Goal: Information Seeking & Learning: Learn about a topic

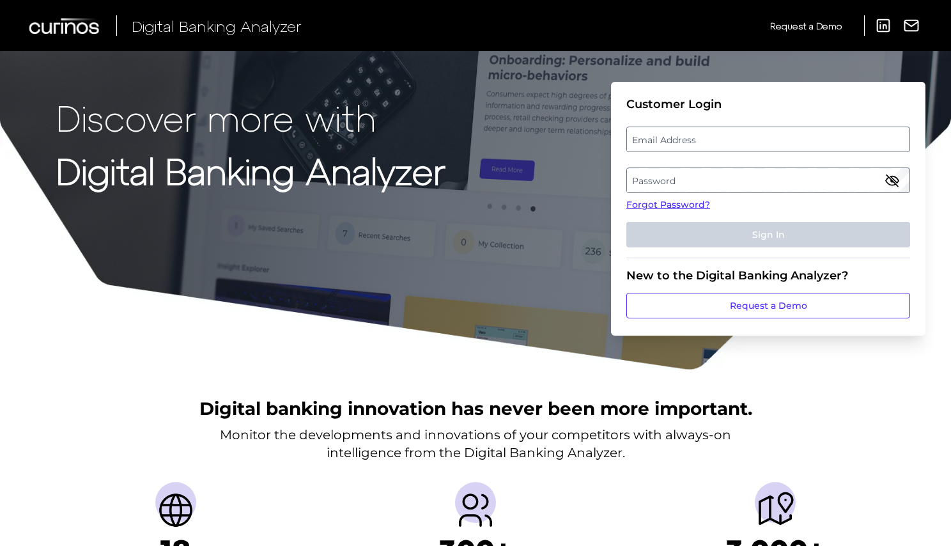
click at [678, 128] on label "Email Address" at bounding box center [768, 139] width 282 height 23
click at [678, 128] on input "email" at bounding box center [768, 140] width 284 height 26
type input "sunny.bokinala@santander.co.uk"
click at [700, 173] on label "Password" at bounding box center [768, 180] width 282 height 23
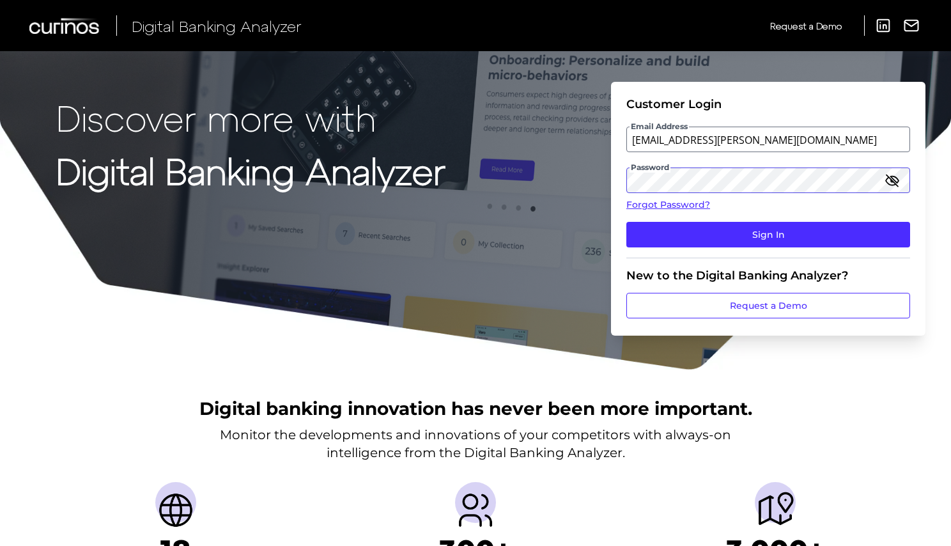
click at [768, 235] on button "Sign In" at bounding box center [768, 235] width 284 height 26
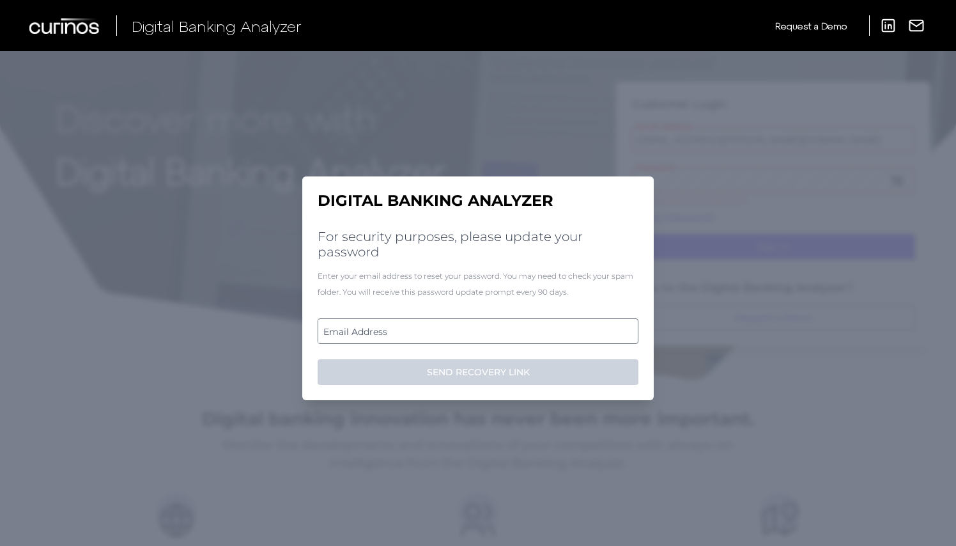
click at [482, 337] on label "Email Address" at bounding box center [477, 331] width 319 height 23
click at [482, 337] on input "email" at bounding box center [478, 331] width 321 height 26
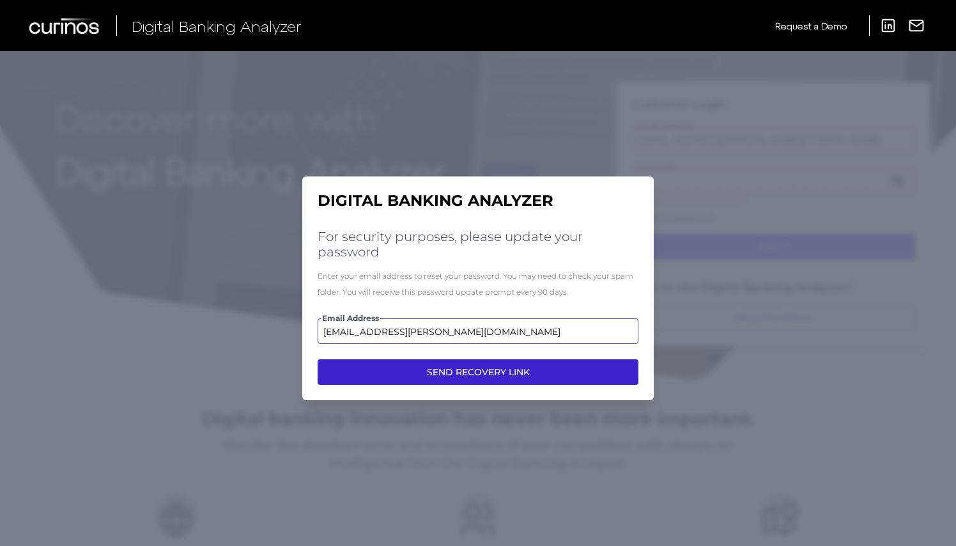
type input "[EMAIL_ADDRESS][PERSON_NAME][DOMAIN_NAME]"
click at [494, 376] on button "SEND RECOVERY LINK" at bounding box center [478, 372] width 321 height 26
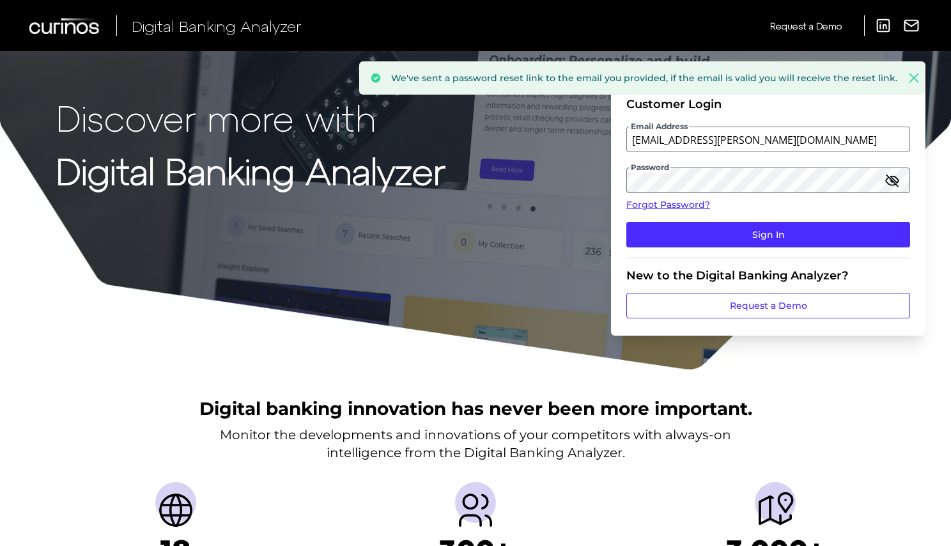
click at [897, 176] on icon "button" at bounding box center [891, 180] width 15 height 15
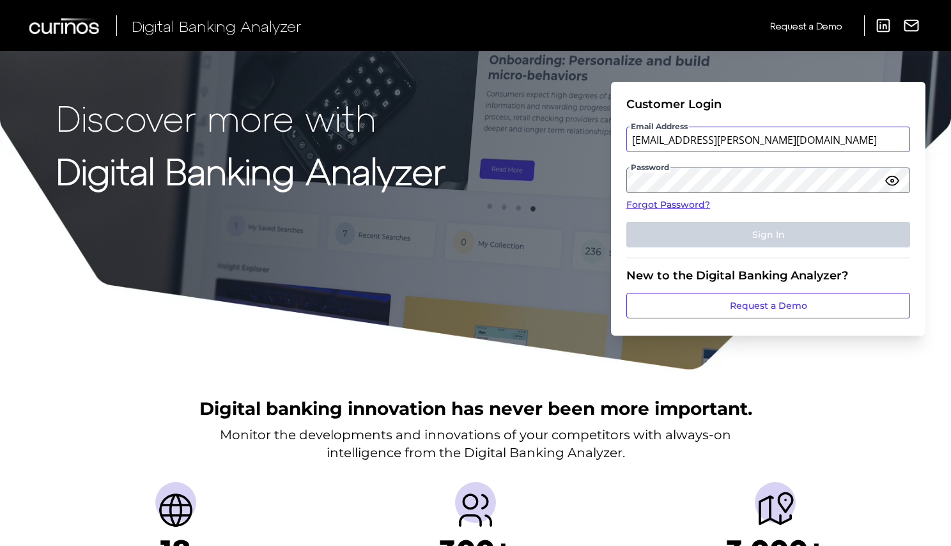
drag, startPoint x: 773, startPoint y: 142, endPoint x: 590, endPoint y: 138, distance: 182.8
click at [590, 138] on div "Discover more with Digital Banking Analyzer Customer Login Email Address sunny.…" at bounding box center [475, 185] width 951 height 371
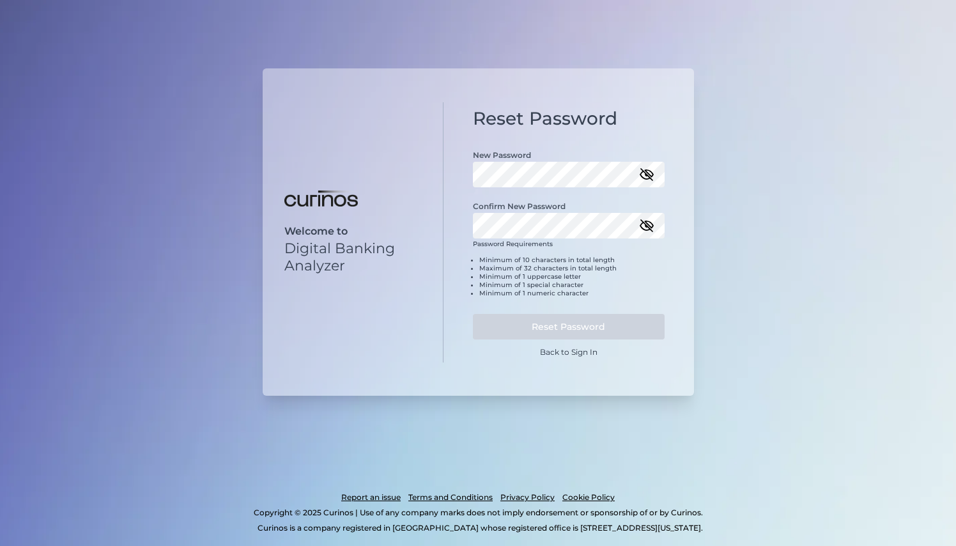
click at [647, 173] on icon "button" at bounding box center [646, 174] width 13 height 9
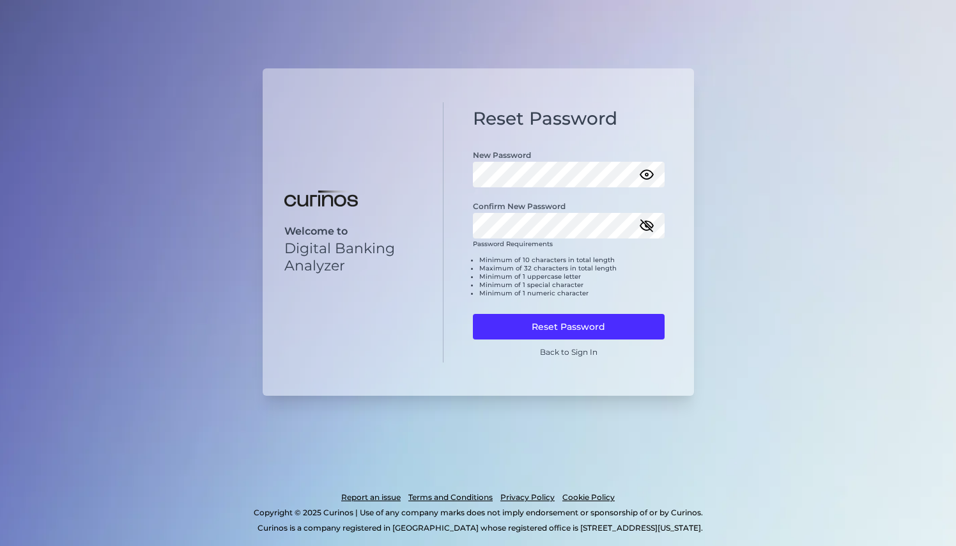
click at [650, 222] on icon "button" at bounding box center [646, 225] width 13 height 9
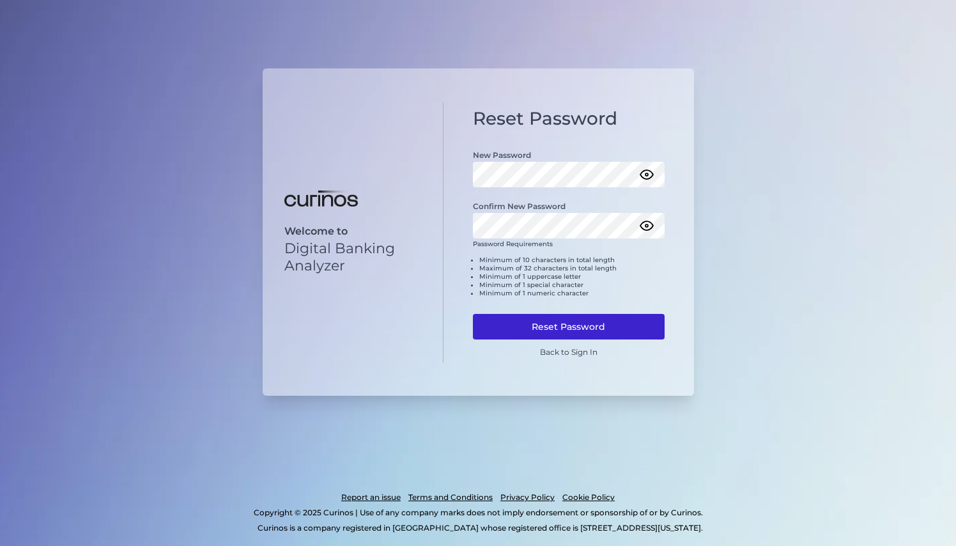
click at [580, 328] on button "Reset Password" at bounding box center [569, 327] width 192 height 26
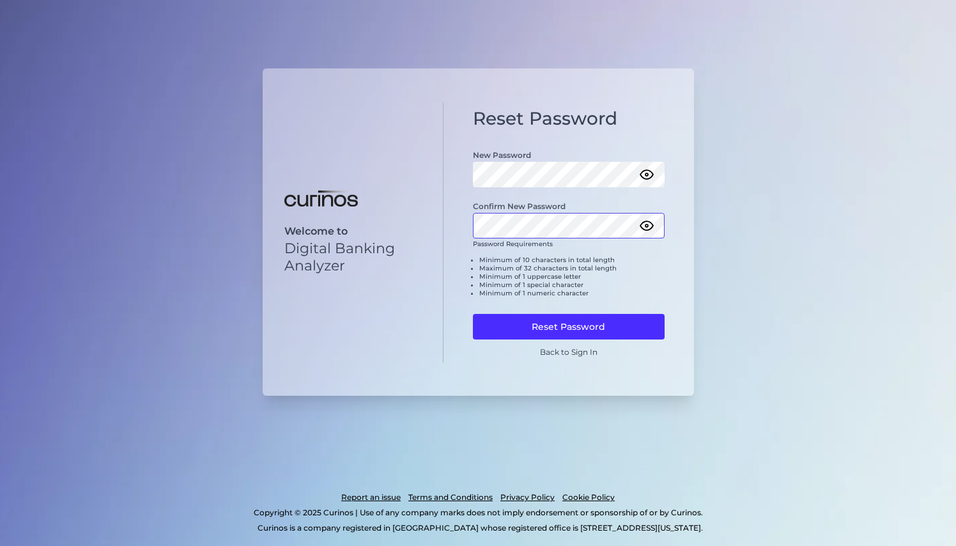
click at [568, 327] on button "Reset Password" at bounding box center [569, 327] width 192 height 26
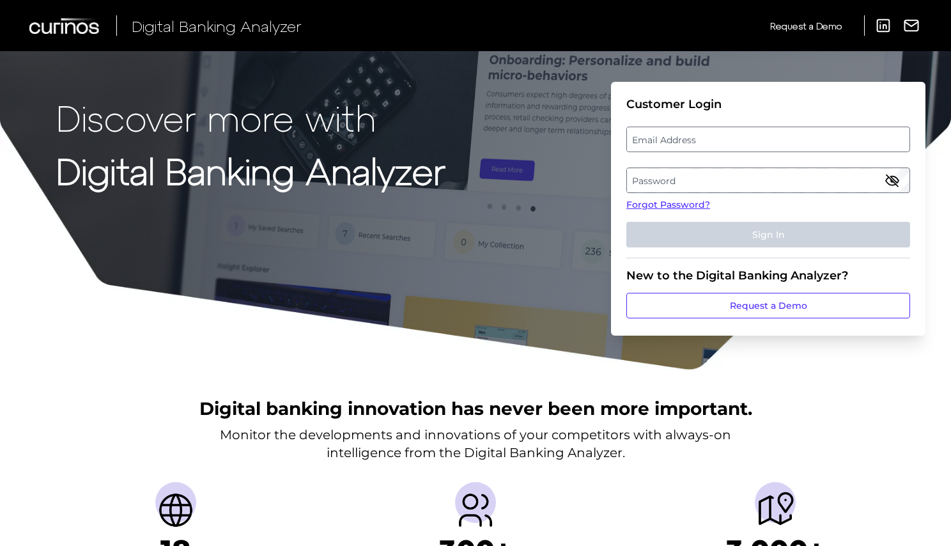
click at [674, 139] on label "Email Address" at bounding box center [768, 139] width 282 height 23
click at [674, 139] on input "email" at bounding box center [768, 140] width 284 height 26
paste input "[EMAIL_ADDRESS][PERSON_NAME][DOMAIN_NAME]"
type input "[EMAIL_ADDRESS][PERSON_NAME][DOMAIN_NAME]"
click at [667, 186] on label "Password" at bounding box center [768, 180] width 282 height 23
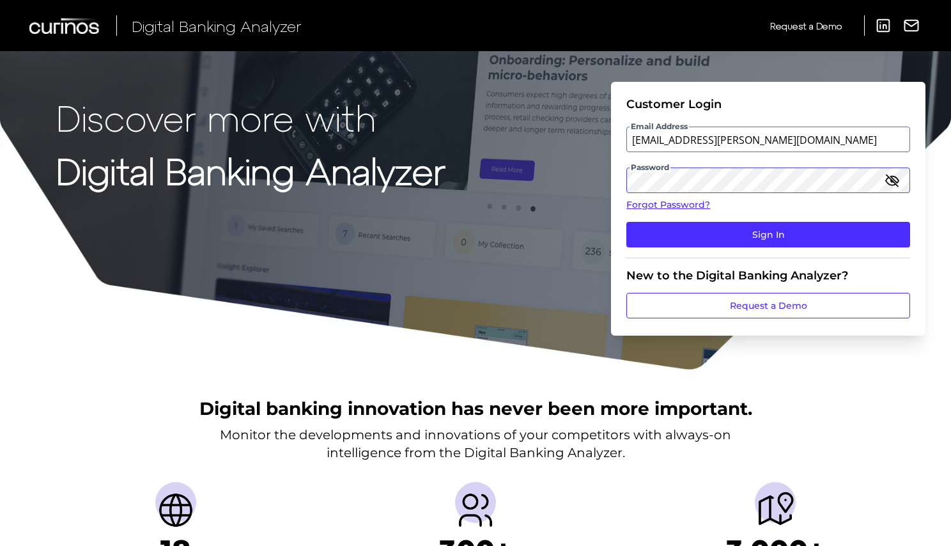
click at [768, 235] on button "Sign In" at bounding box center [768, 235] width 284 height 26
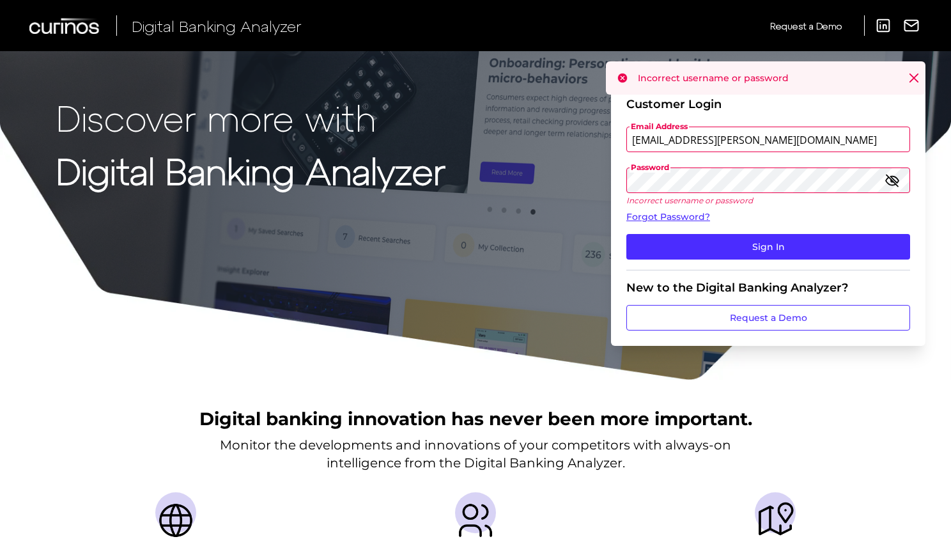
click at [890, 181] on icon "button" at bounding box center [891, 180] width 15 height 15
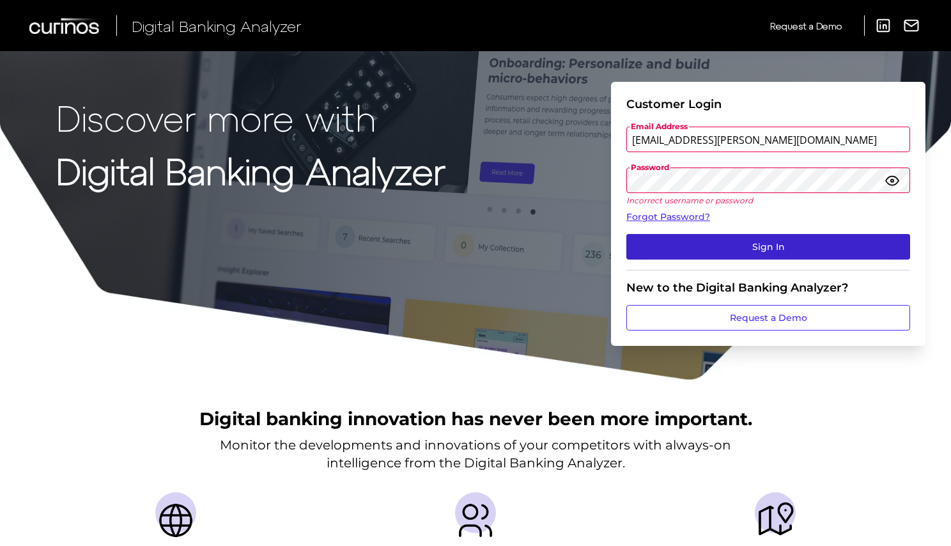
click at [783, 239] on button "Sign In" at bounding box center [768, 247] width 284 height 26
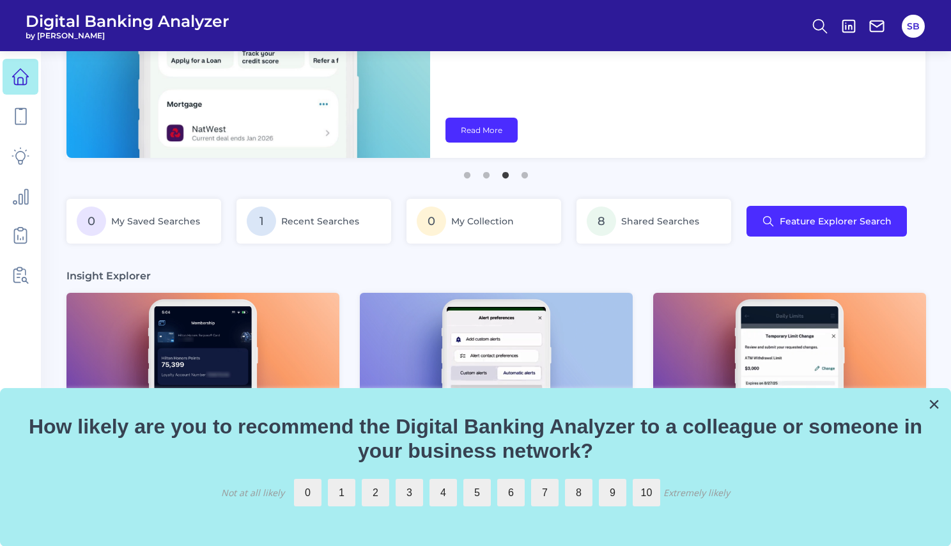
scroll to position [99, 0]
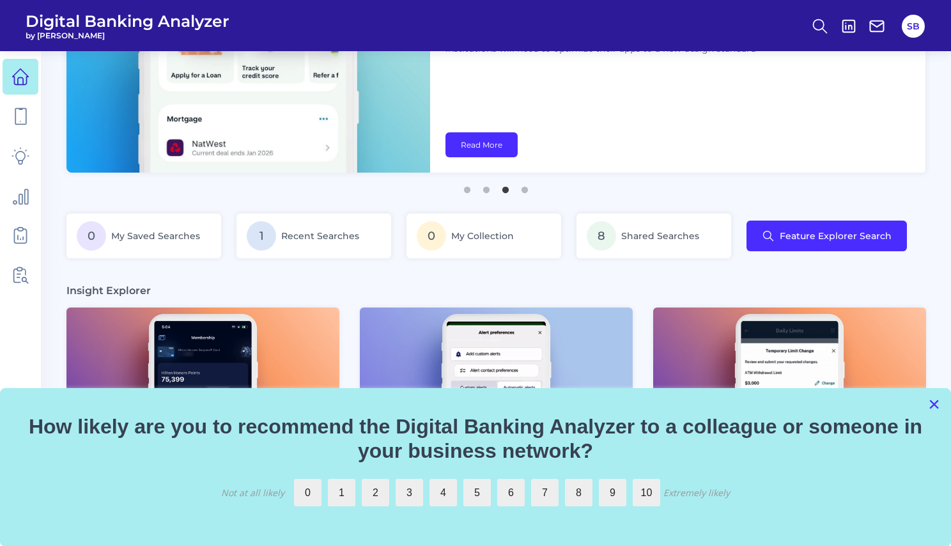
click at [934, 404] on button "×" at bounding box center [934, 404] width 12 height 20
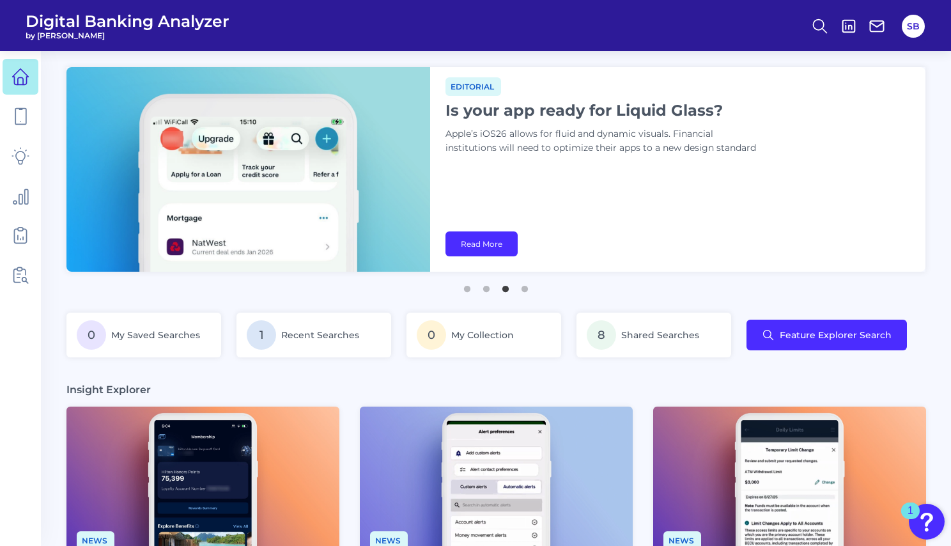
scroll to position [0, 0]
click at [13, 112] on icon at bounding box center [21, 116] width 18 height 18
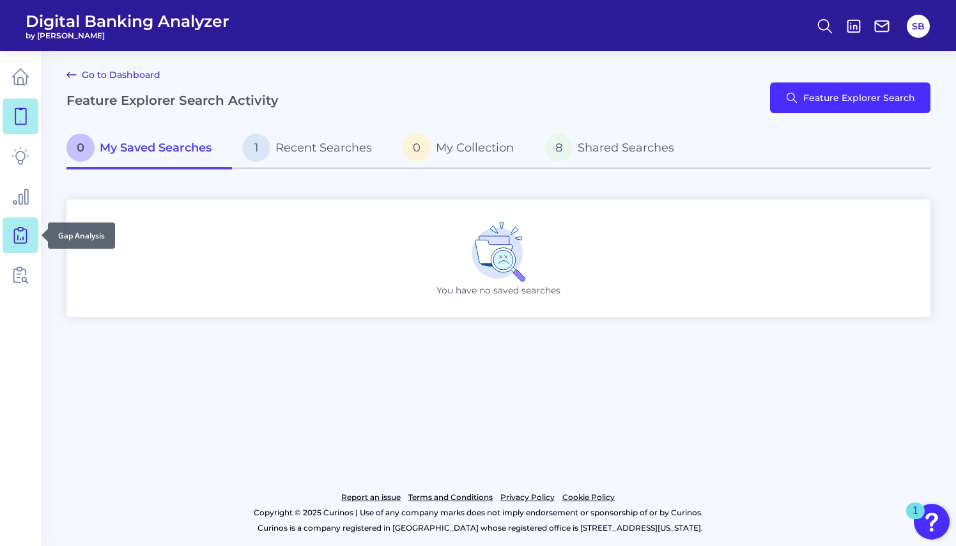
click at [18, 245] on link at bounding box center [21, 235] width 36 height 36
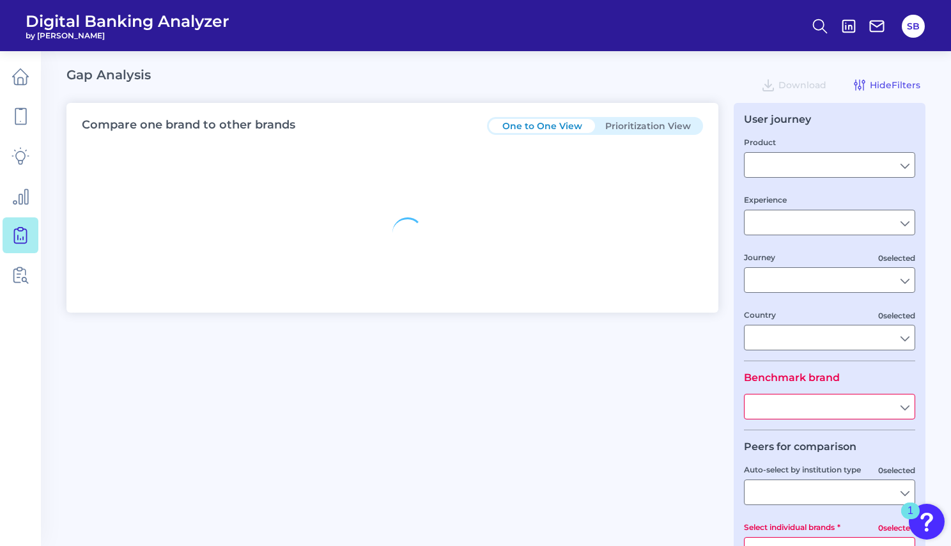
type input "Checking / Current Account"
type input "Mobile Servicing"
type input "Pre-Login Area, New Customer Onboarding, Login & Authentication, Accounts and t…"
type input "[GEOGRAPHIC_DATA]"
type input "All Select individual brands"
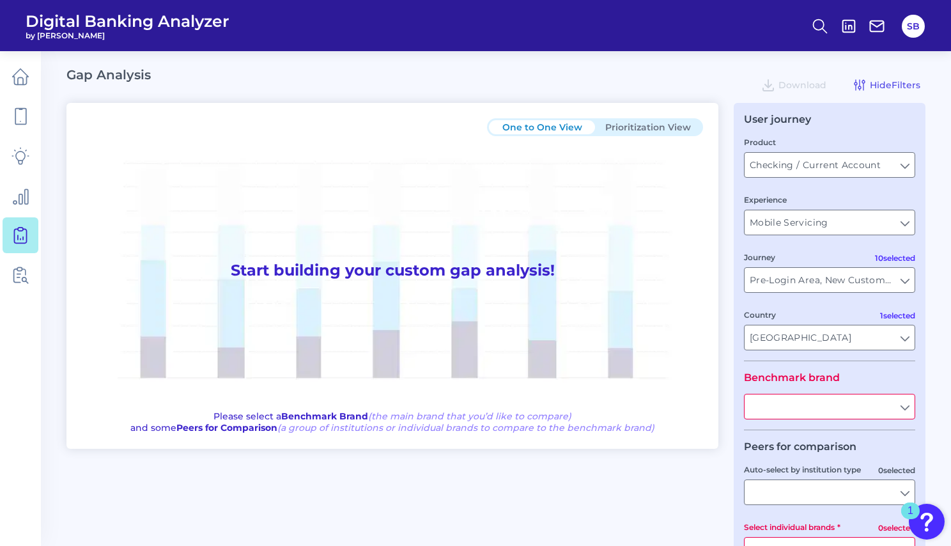
type input "All Countries"
type input "All Journeys"
click at [906, 164] on input "Checking / Current Account" at bounding box center [829, 165] width 170 height 24
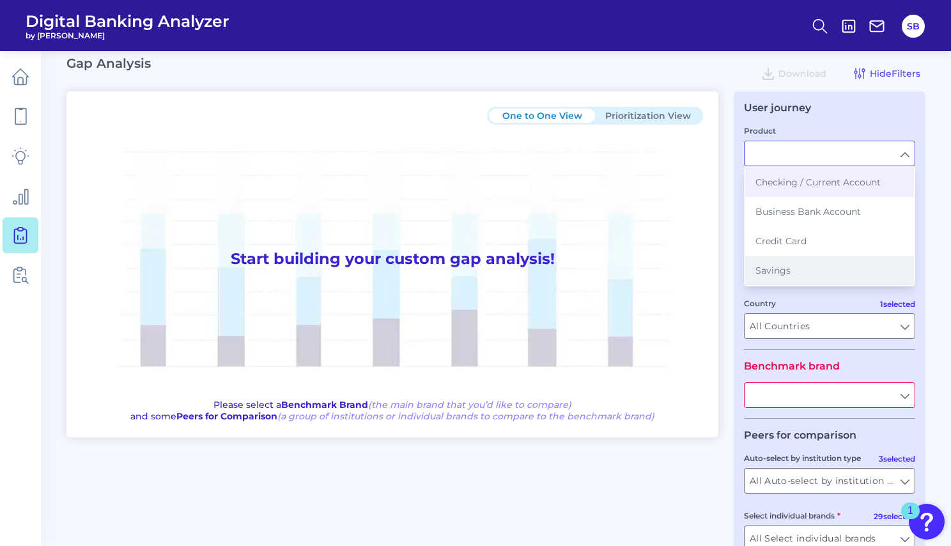
scroll to position [12, 0]
click at [869, 185] on span "Checking / Current Account" at bounding box center [817, 182] width 125 height 12
type input "Checking / Current Account"
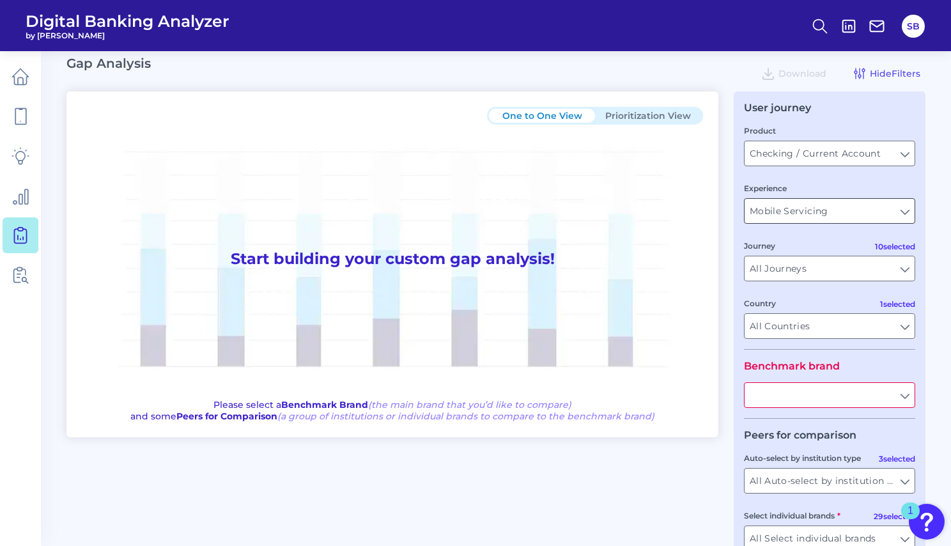
click at [895, 211] on input "Mobile Servicing" at bounding box center [829, 211] width 170 height 24
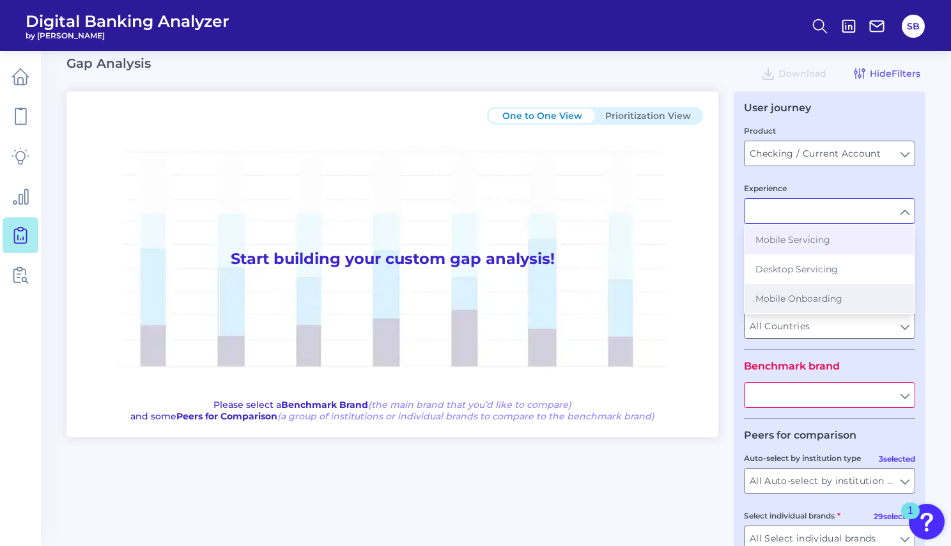
click at [830, 299] on span "Mobile Onboarding" at bounding box center [798, 299] width 87 height 12
type input "Mobile Onboarding"
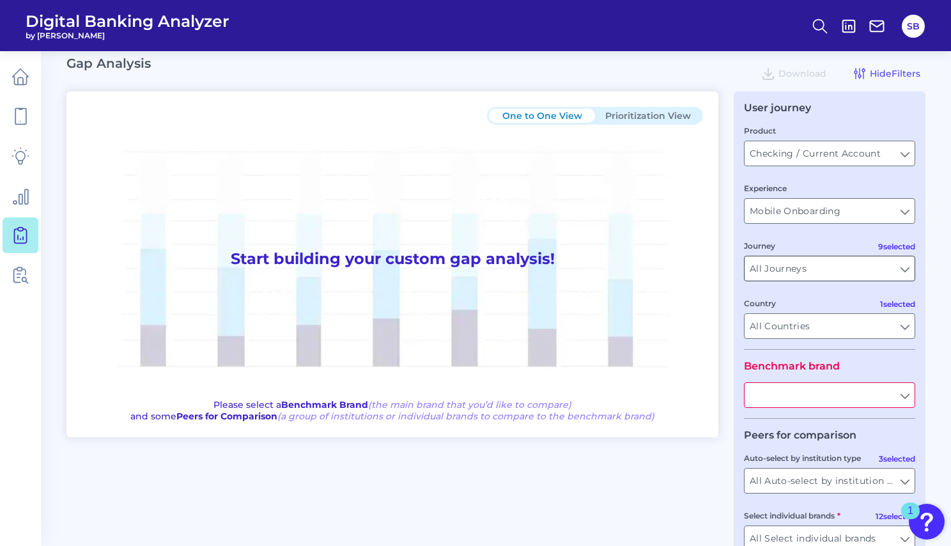
click at [849, 259] on input "All Journeys" at bounding box center [829, 268] width 170 height 24
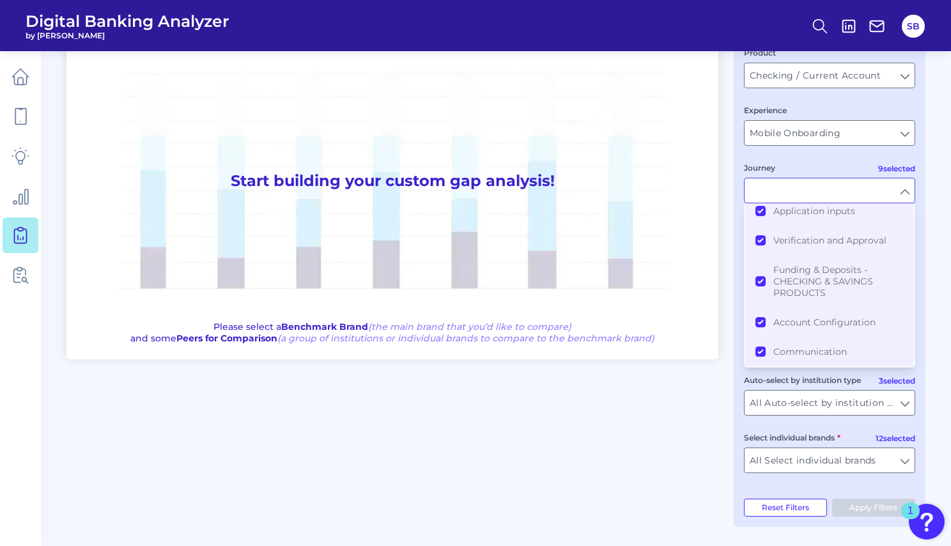
scroll to position [89, 0]
click at [931, 249] on main "Gap Analysis Download Hide Filters One to One View Prioritization View Start bu…" at bounding box center [475, 228] width 951 height 635
type input "All Journeys"
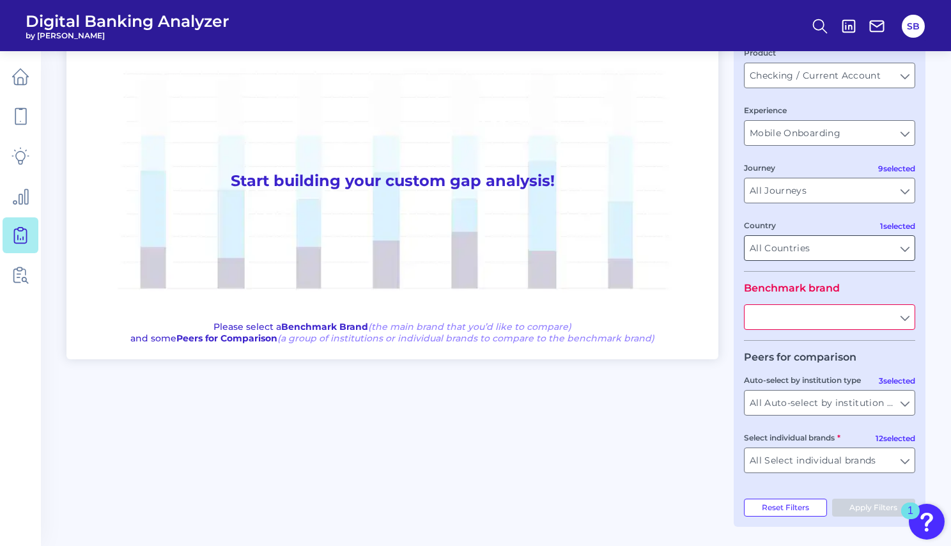
click at [894, 242] on input "All Countries" at bounding box center [829, 248] width 170 height 24
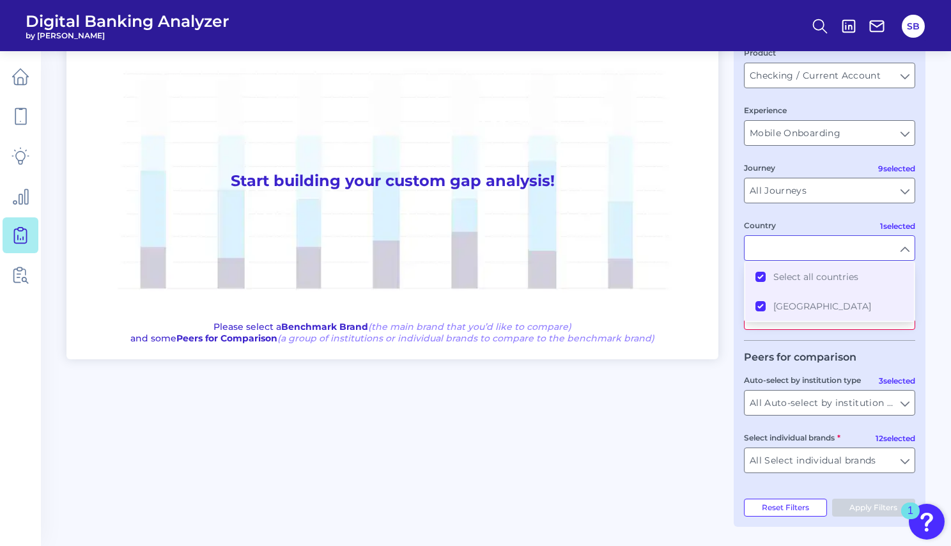
click at [923, 253] on div "User journey Product Checking / Current Account Checking / Current Account Expe…" at bounding box center [830, 269] width 192 height 513
type input "All Countries"
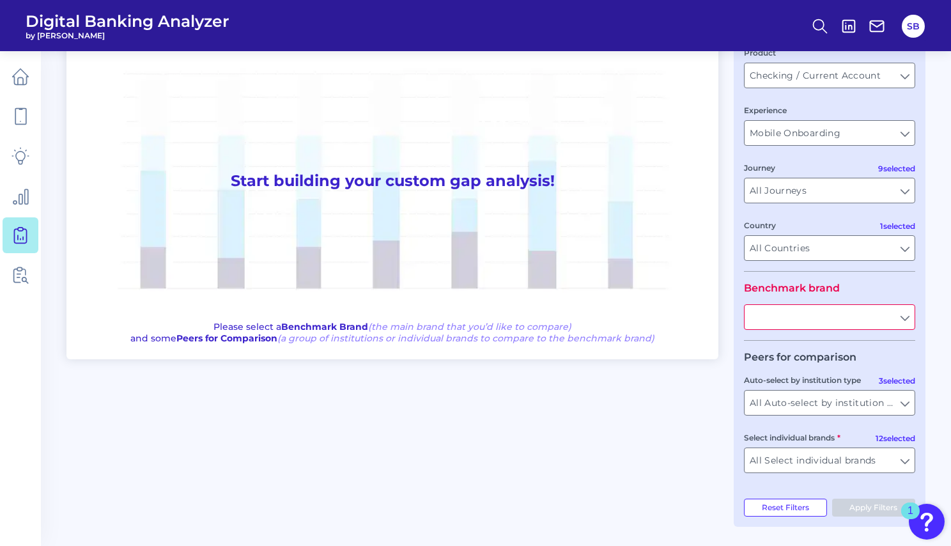
click at [900, 320] on input "text" at bounding box center [829, 317] width 170 height 24
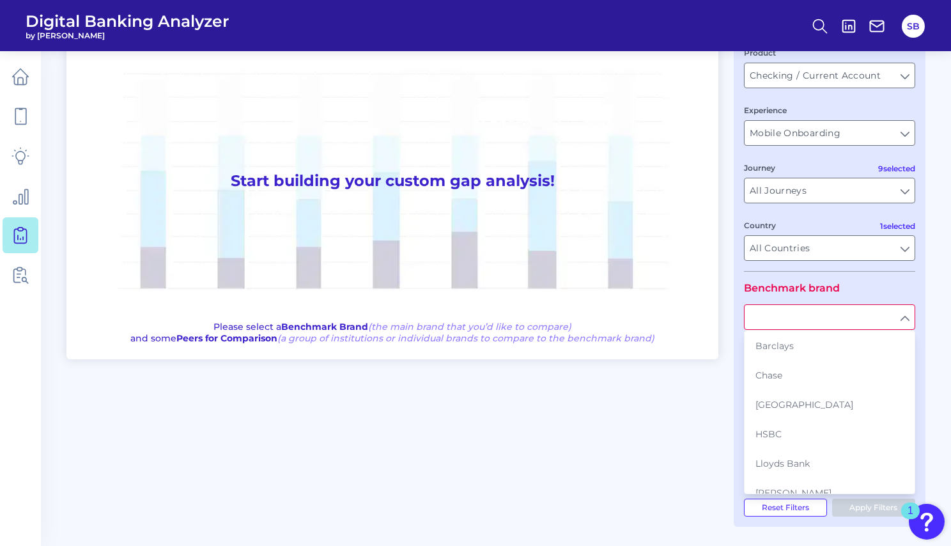
click at [900, 320] on input "text" at bounding box center [829, 317] width 170 height 24
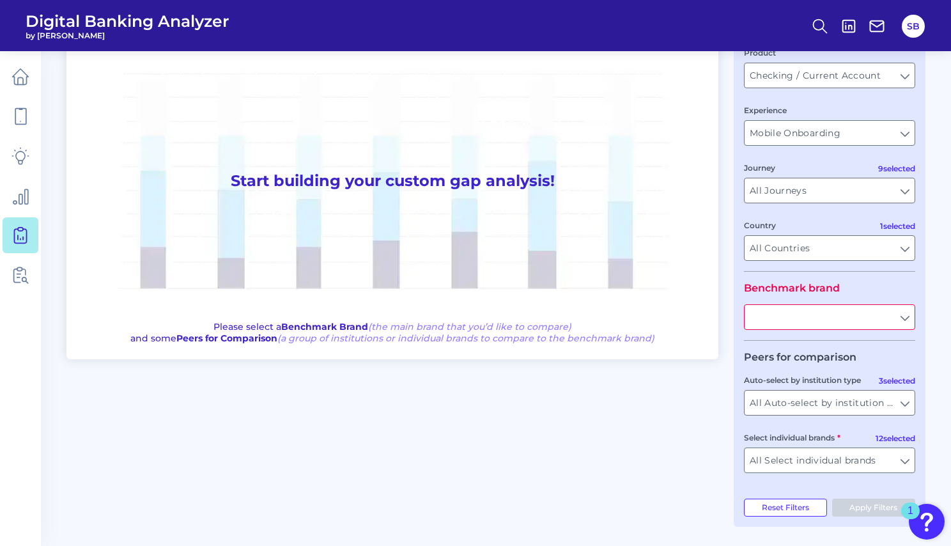
click at [936, 320] on main "Gap Analysis Download Hide Filters One to One View Prioritization View Start bu…" at bounding box center [475, 228] width 951 height 635
click at [906, 407] on input "All Auto-select by institution types" at bounding box center [829, 402] width 170 height 24
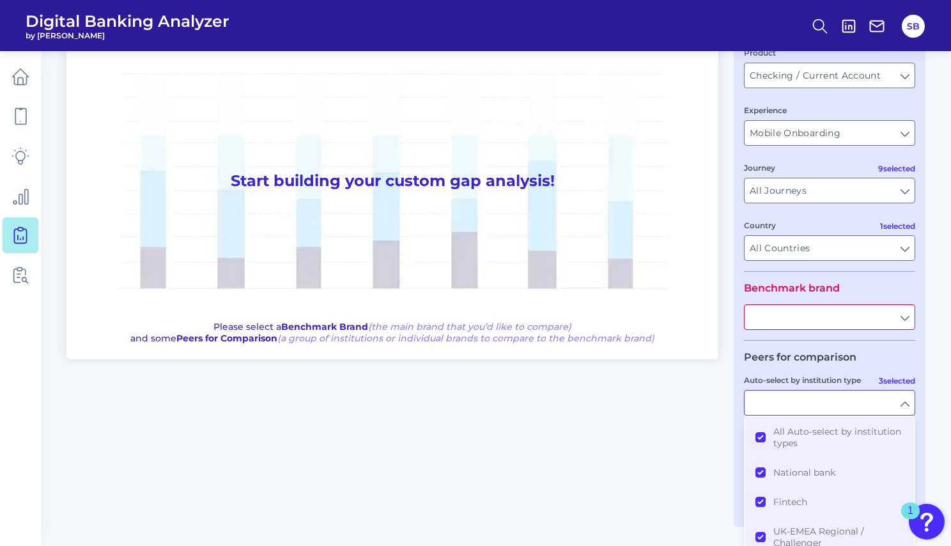
click at [906, 406] on input "Auto-select by institution type" at bounding box center [829, 402] width 170 height 24
type input "All Auto-select by institution types"
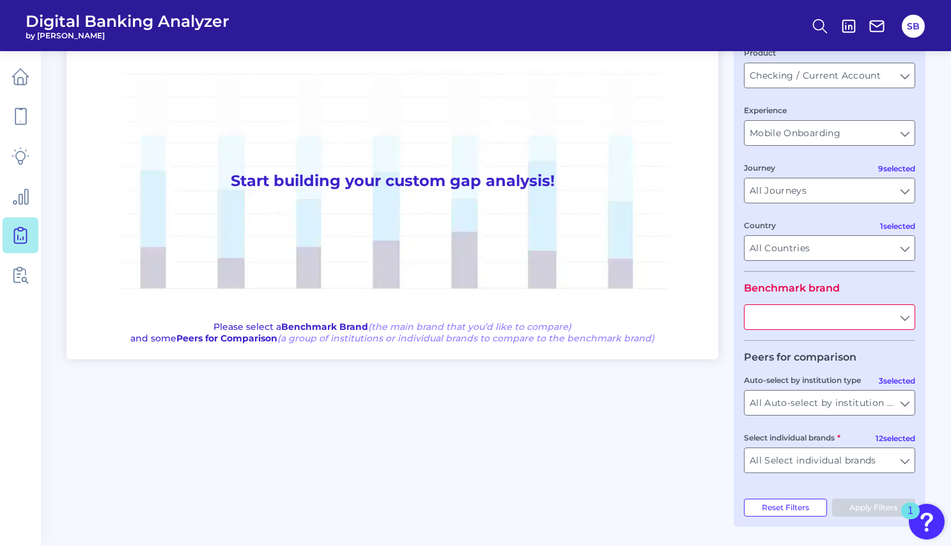
click at [465, 182] on h1 "Start building your custom gap analysis!" at bounding box center [392, 181] width 621 height 269
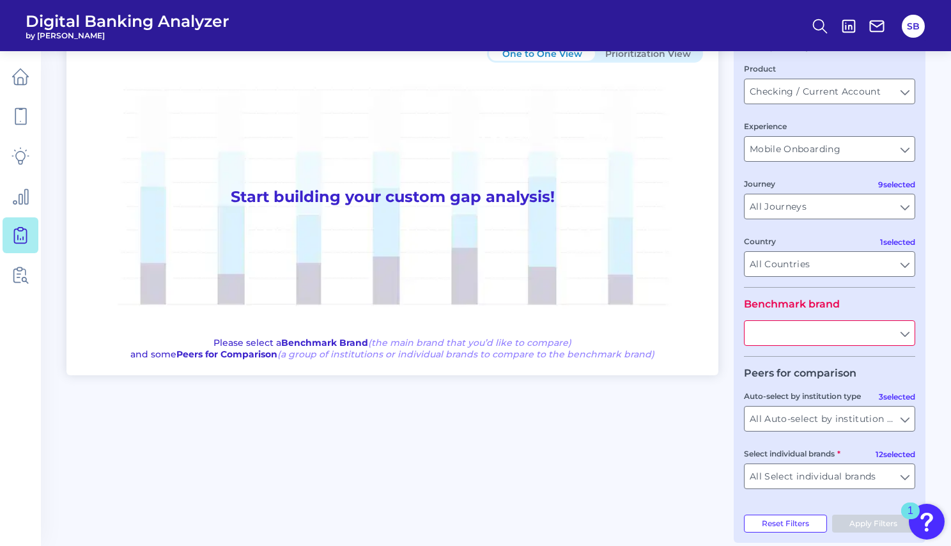
scroll to position [49, 0]
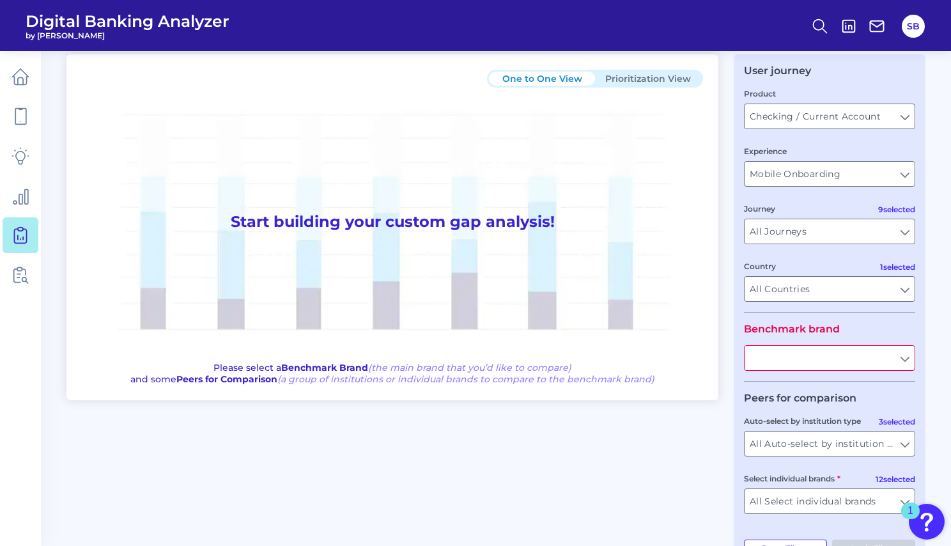
click at [879, 358] on input "text" at bounding box center [829, 358] width 170 height 24
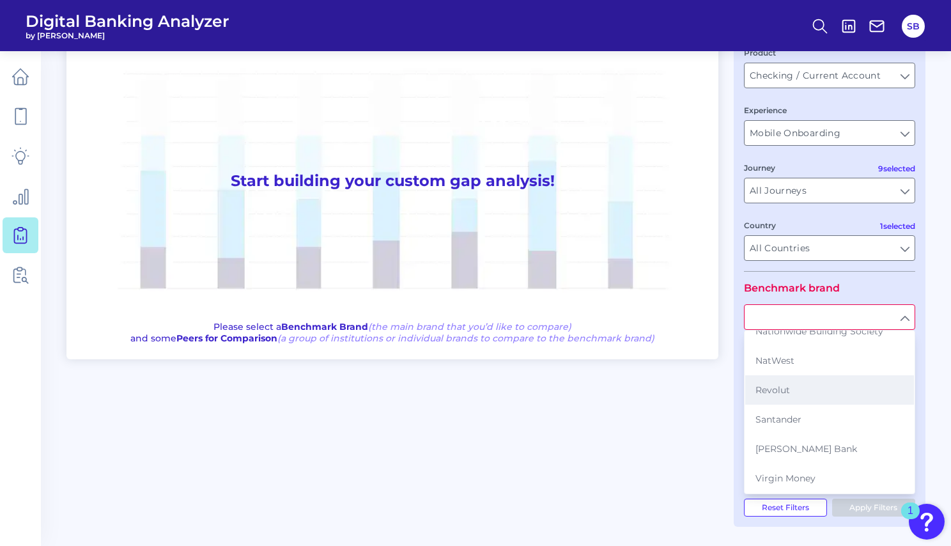
scroll to position [89, 0]
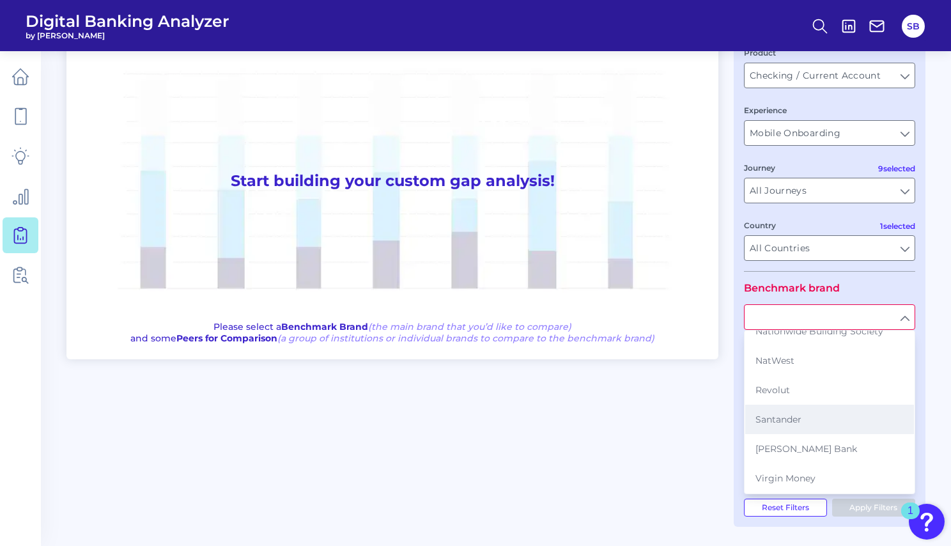
click at [810, 422] on button "Santander" at bounding box center [829, 419] width 169 height 29
type input "Santander"
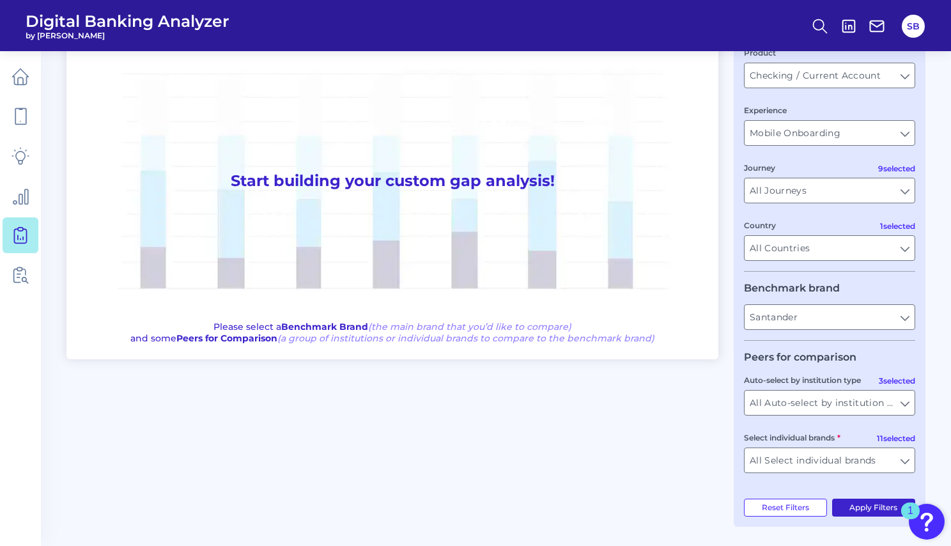
click at [877, 509] on button "Apply Filters" at bounding box center [874, 507] width 84 height 18
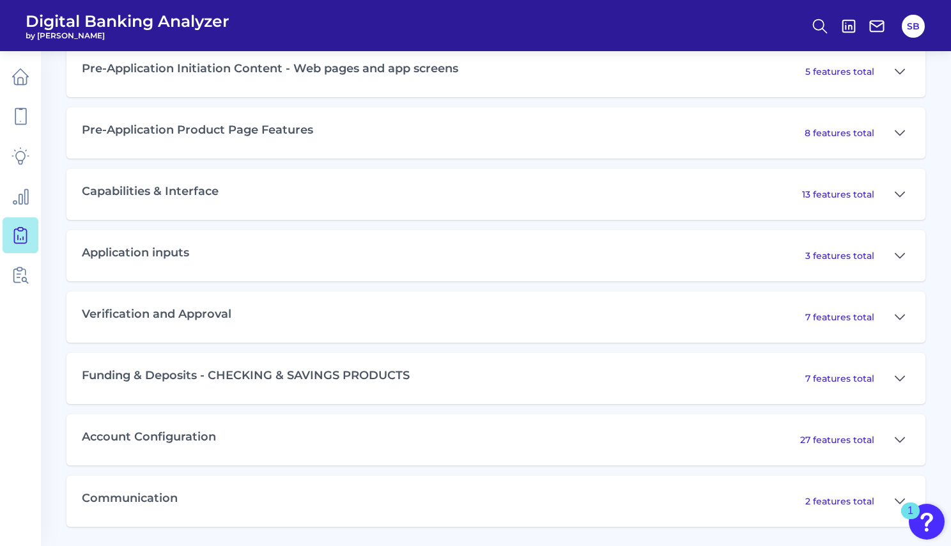
scroll to position [641, 0]
click at [214, 250] on div "Application inputs 3 features total" at bounding box center [495, 256] width 859 height 51
click at [898, 256] on icon at bounding box center [899, 256] width 9 height 4
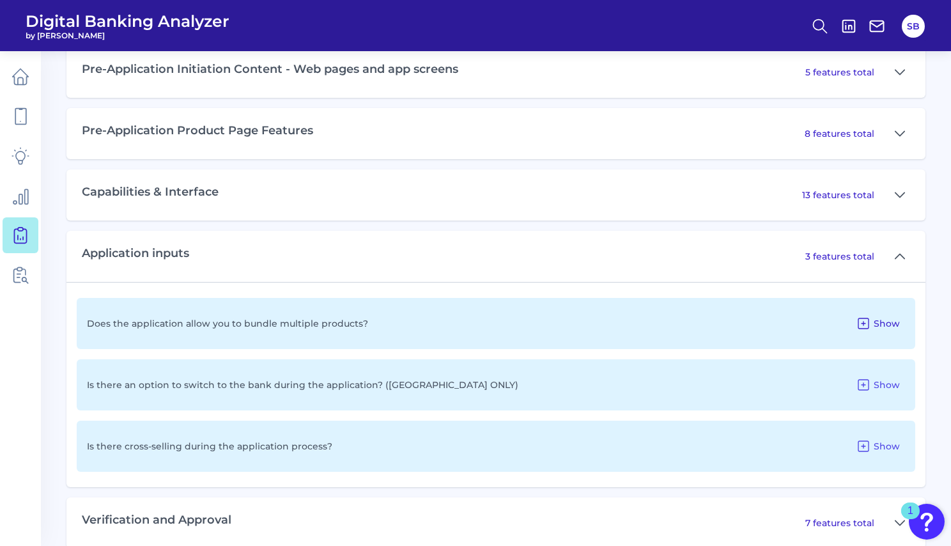
click at [859, 324] on icon at bounding box center [863, 323] width 10 height 10
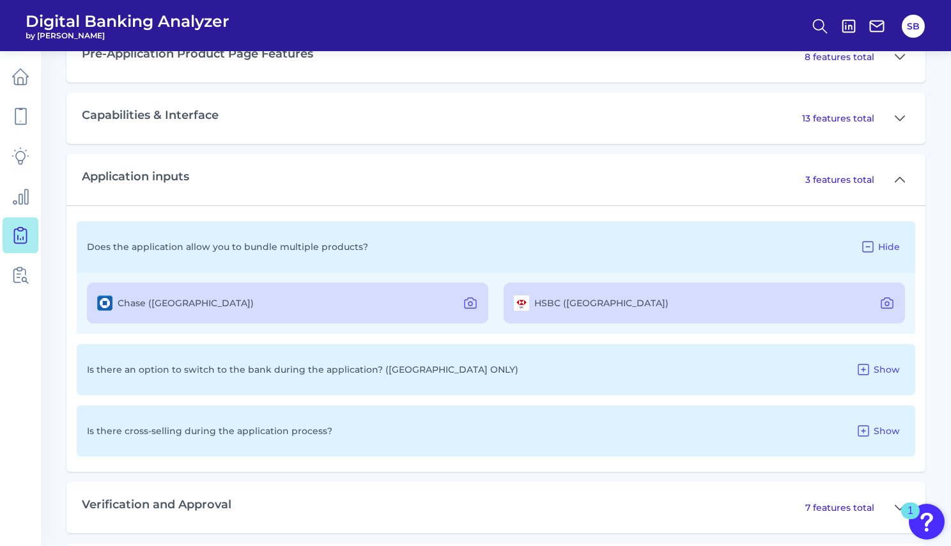
scroll to position [725, 0]
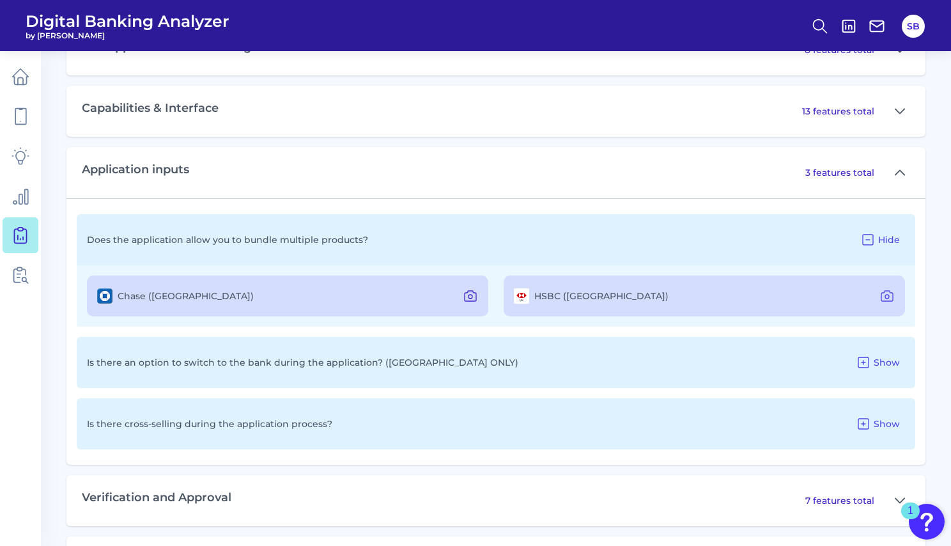
click at [470, 295] on icon at bounding box center [470, 295] width 15 height 15
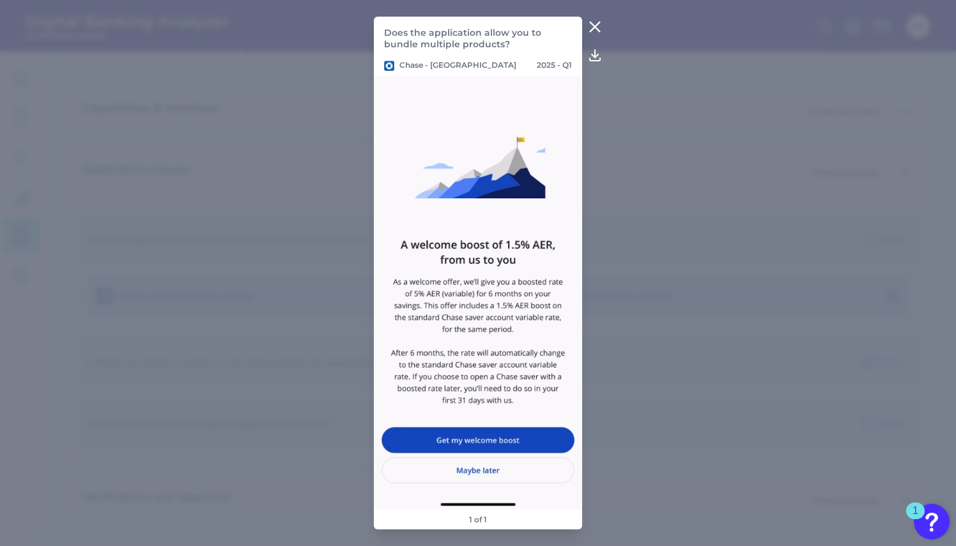
click at [591, 24] on icon at bounding box center [594, 26] width 15 height 15
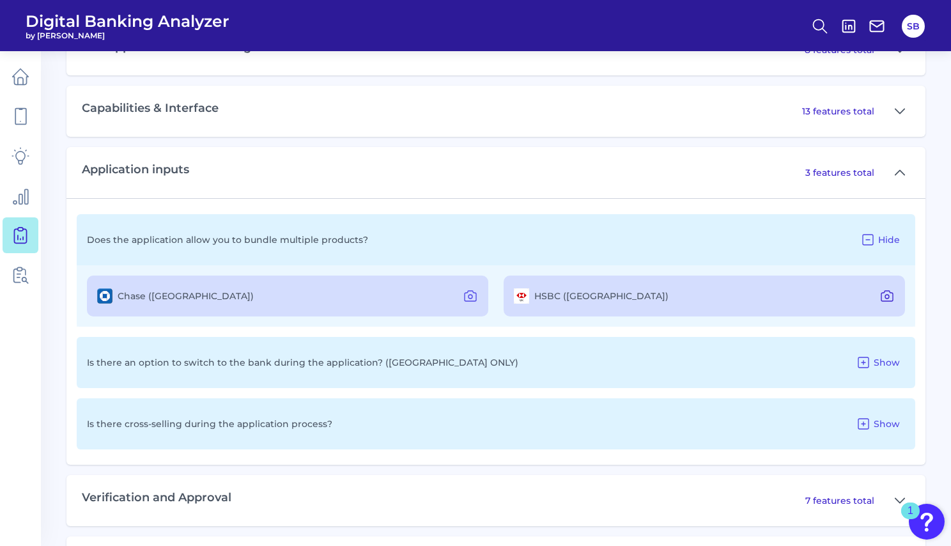
click at [890, 296] on icon at bounding box center [886, 295] width 15 height 15
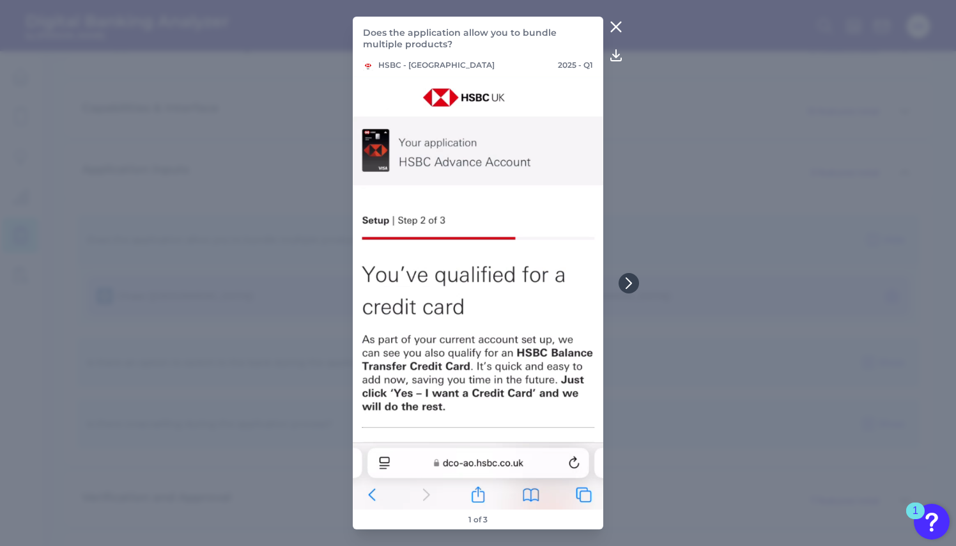
click at [615, 25] on icon at bounding box center [615, 26] width 15 height 15
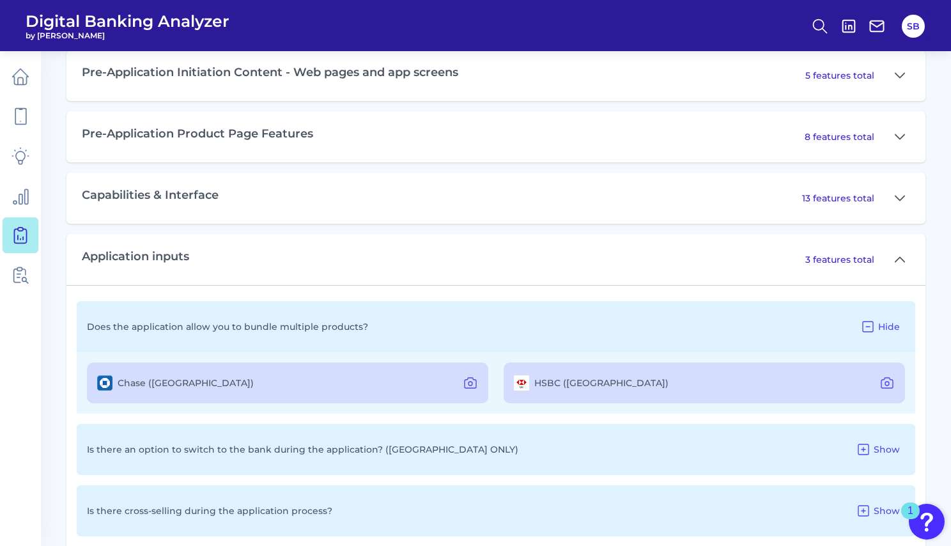
scroll to position [612, 0]
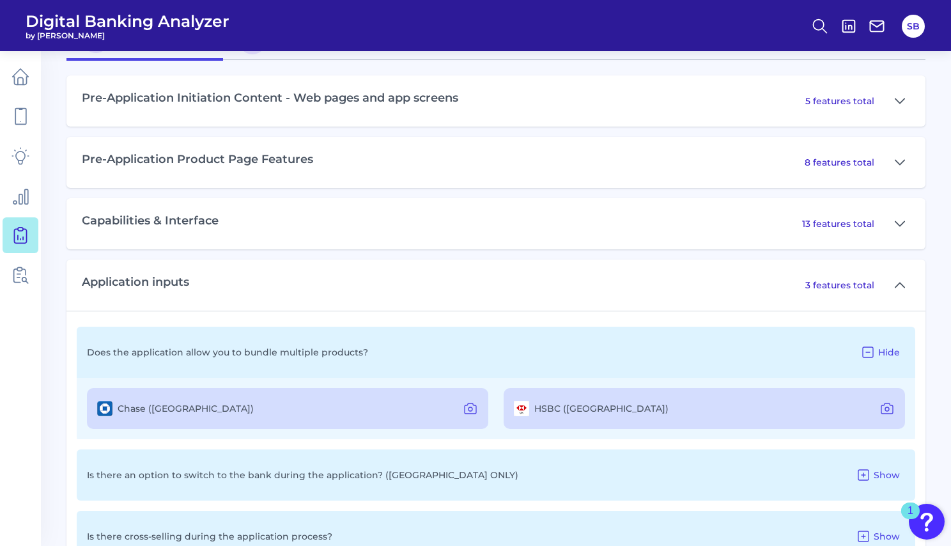
click at [674, 227] on div "Capabilities & Interface 13 features total" at bounding box center [495, 223] width 859 height 51
click at [895, 223] on icon at bounding box center [900, 223] width 10 height 15
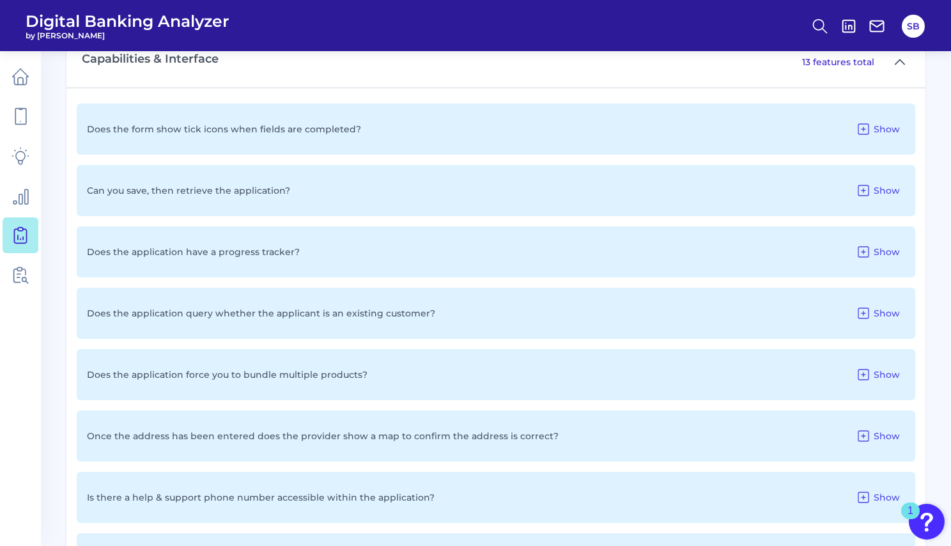
scroll to position [783, 0]
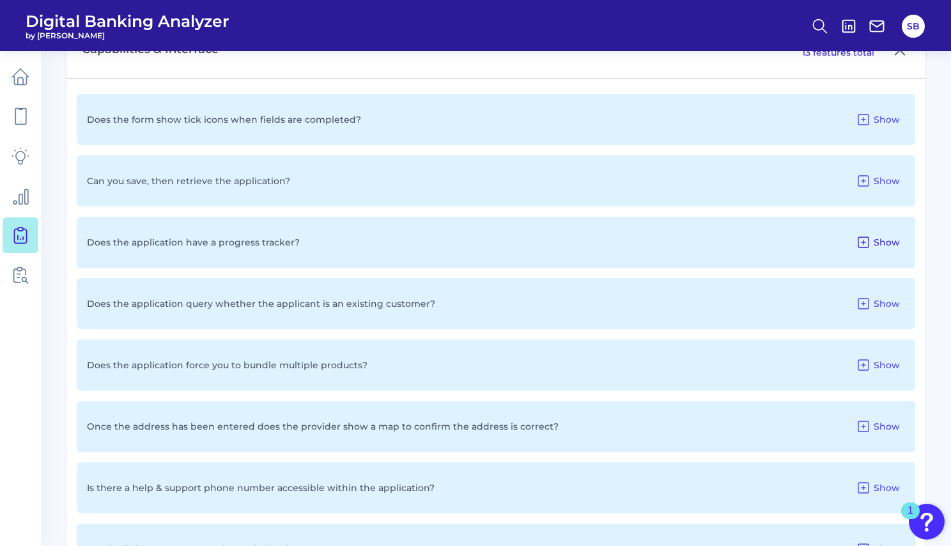
click at [879, 236] on span "Show" at bounding box center [887, 242] width 26 height 12
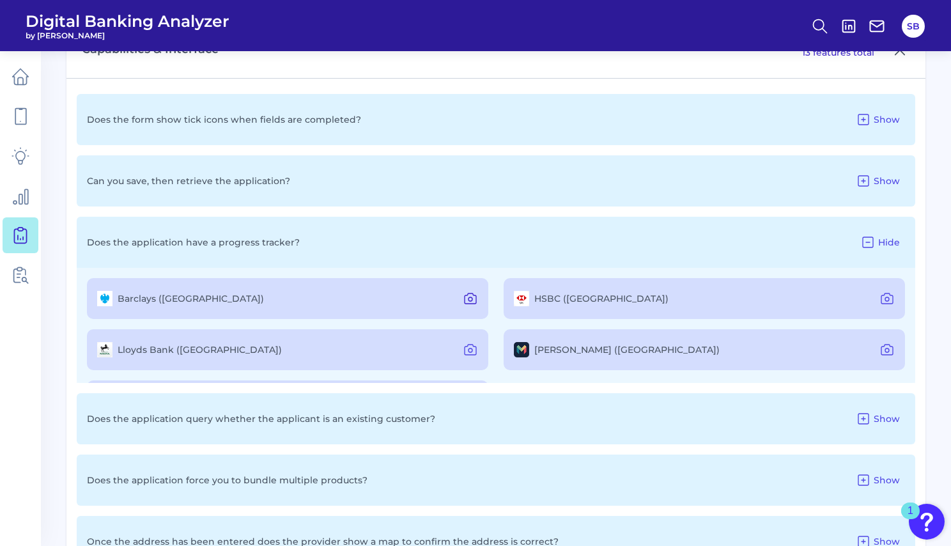
click at [465, 295] on icon at bounding box center [470, 298] width 15 height 15
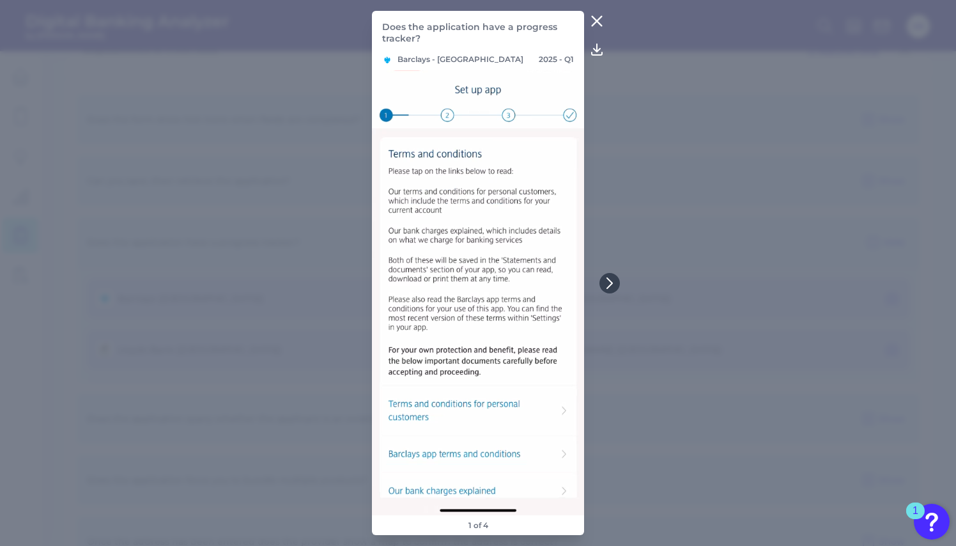
click at [601, 24] on icon at bounding box center [596, 20] width 15 height 15
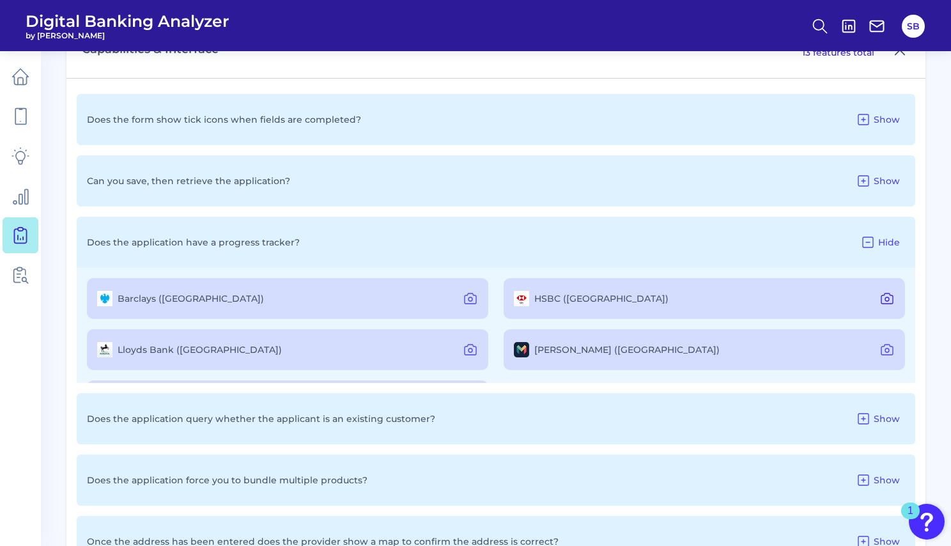
click at [882, 297] on icon at bounding box center [886, 298] width 15 height 15
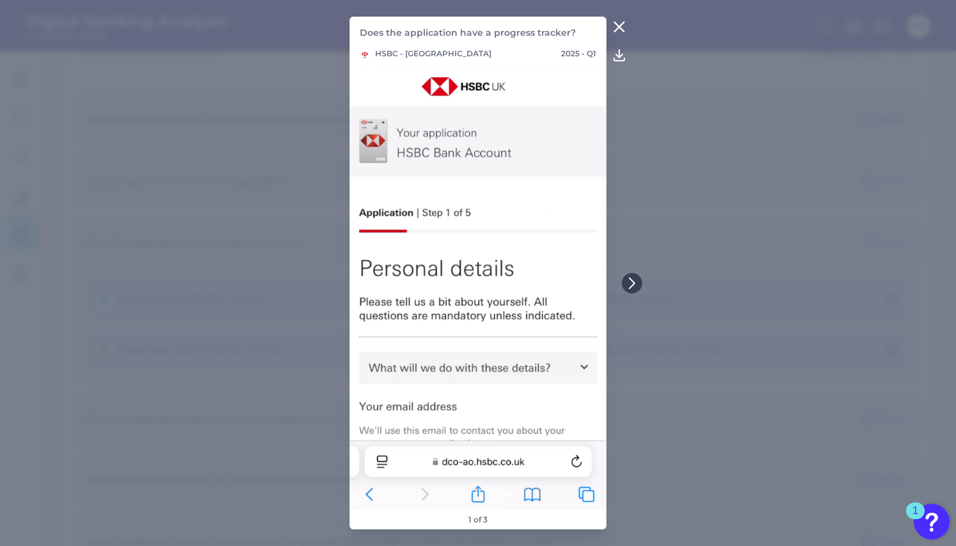
click at [619, 27] on icon at bounding box center [620, 27] width 10 height 10
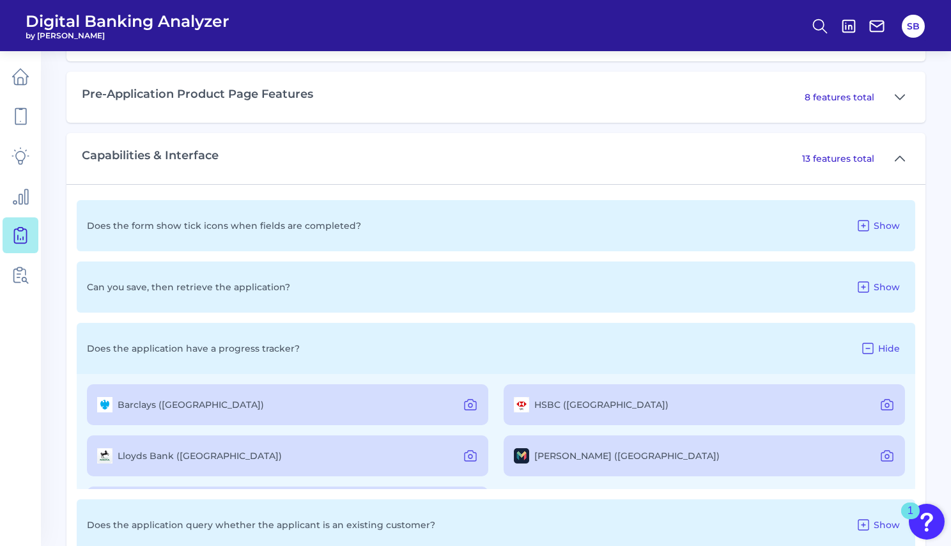
scroll to position [677, 0]
click at [867, 224] on icon at bounding box center [863, 226] width 15 height 15
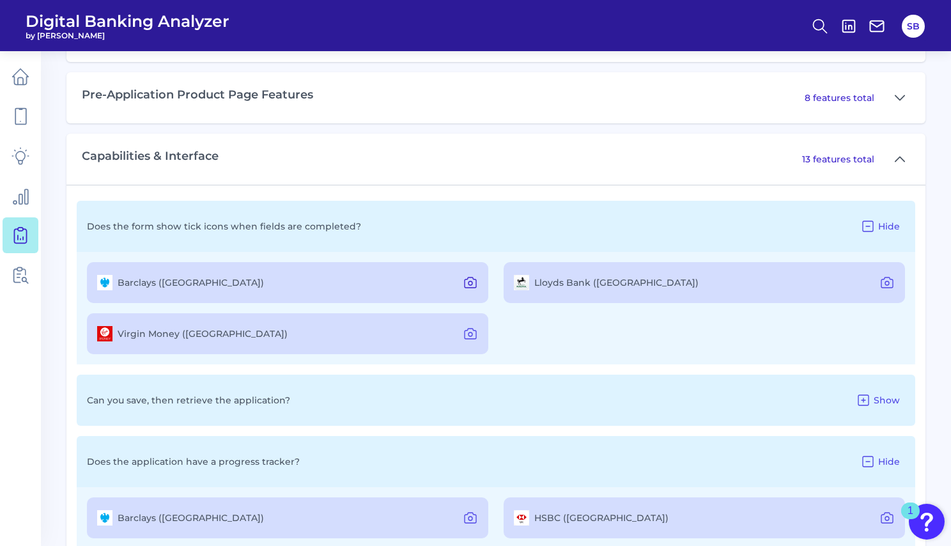
click at [468, 282] on icon at bounding box center [470, 282] width 15 height 15
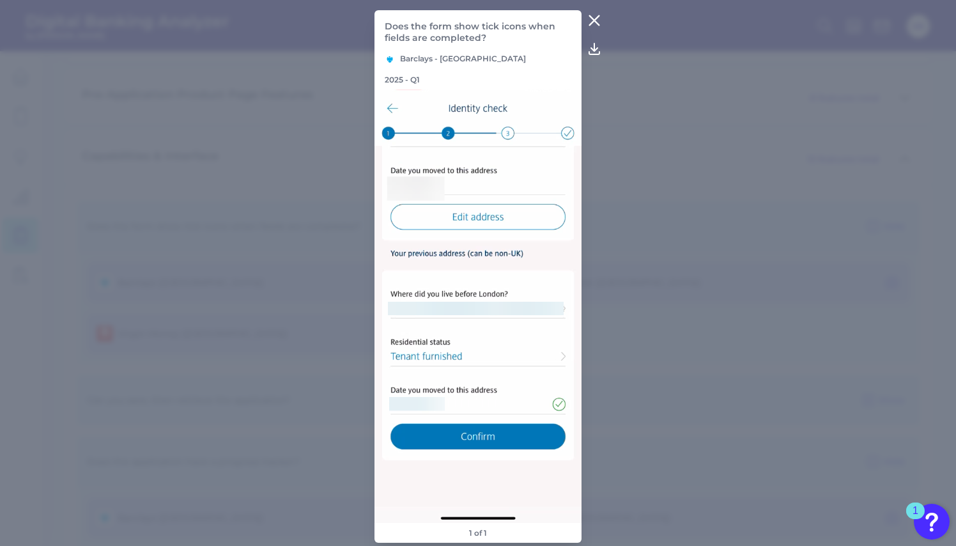
click at [590, 28] on icon at bounding box center [594, 20] width 15 height 15
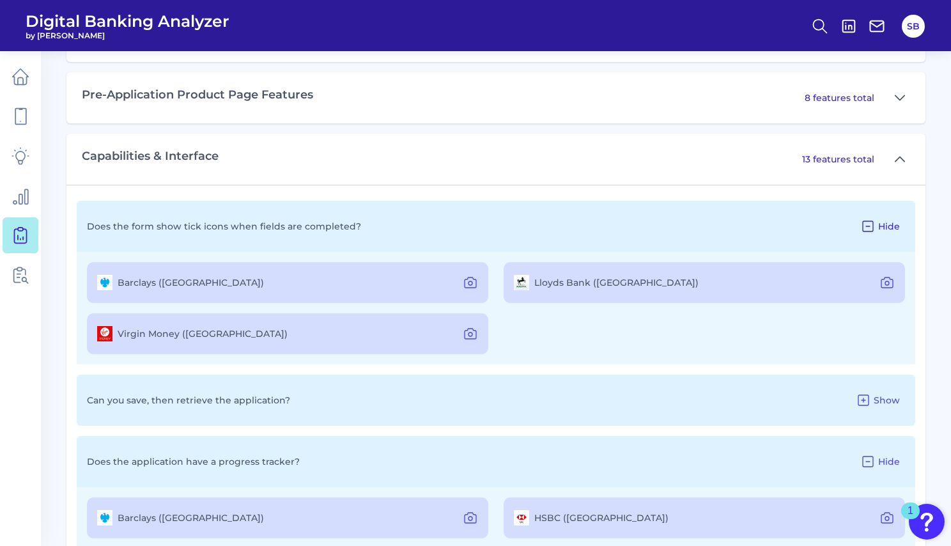
click at [870, 221] on icon at bounding box center [867, 226] width 15 height 15
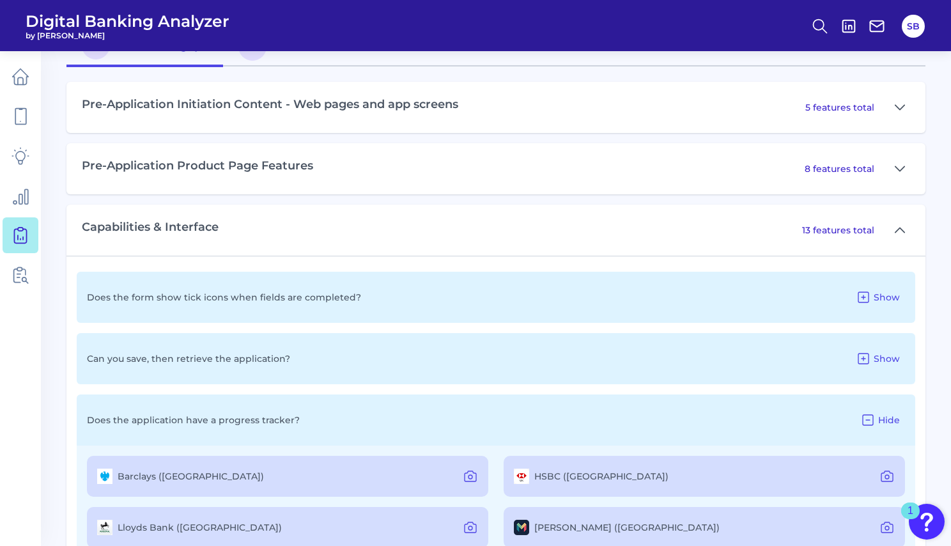
scroll to position [590, 0]
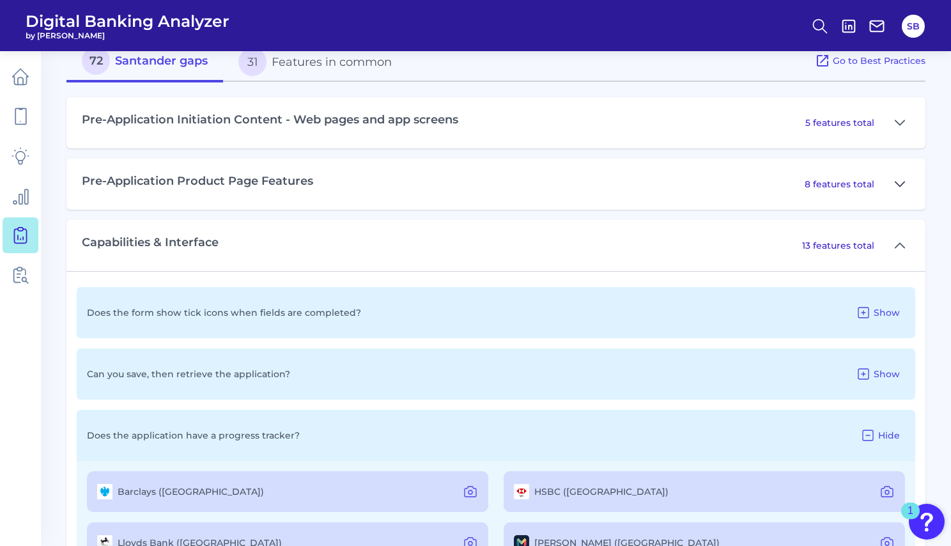
click at [900, 184] on icon at bounding box center [900, 183] width 10 height 15
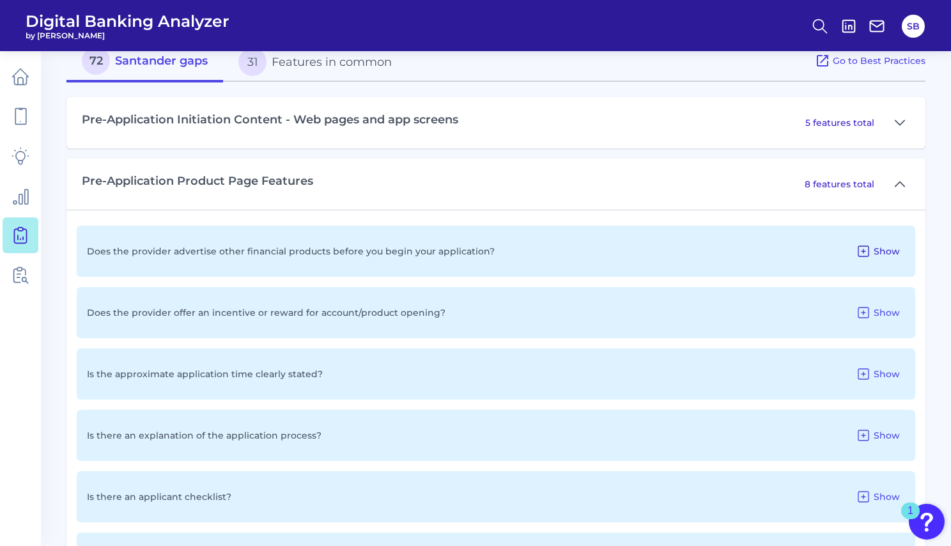
click at [877, 251] on span "Show" at bounding box center [887, 251] width 26 height 12
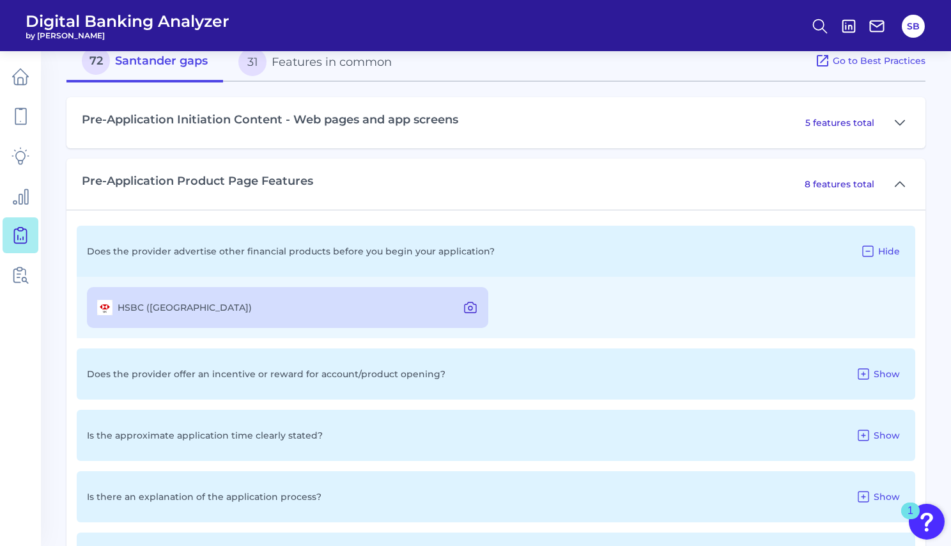
click at [475, 307] on icon at bounding box center [470, 307] width 15 height 15
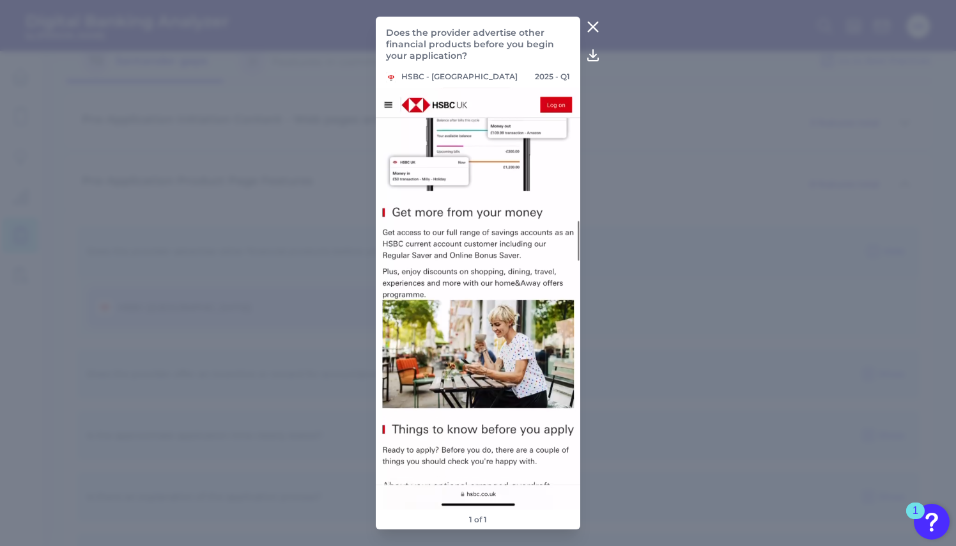
click at [524, 387] on img at bounding box center [478, 299] width 204 height 422
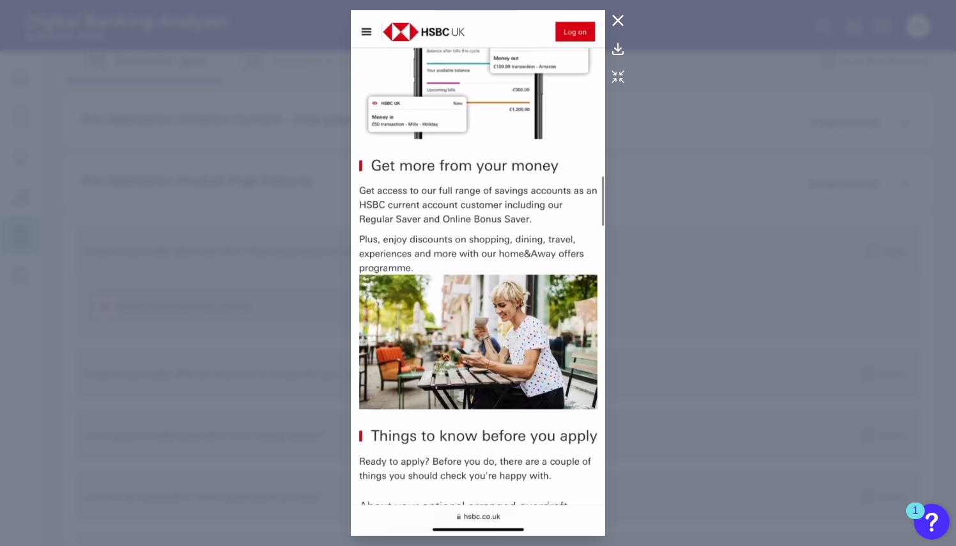
click at [619, 24] on icon at bounding box center [617, 20] width 15 height 15
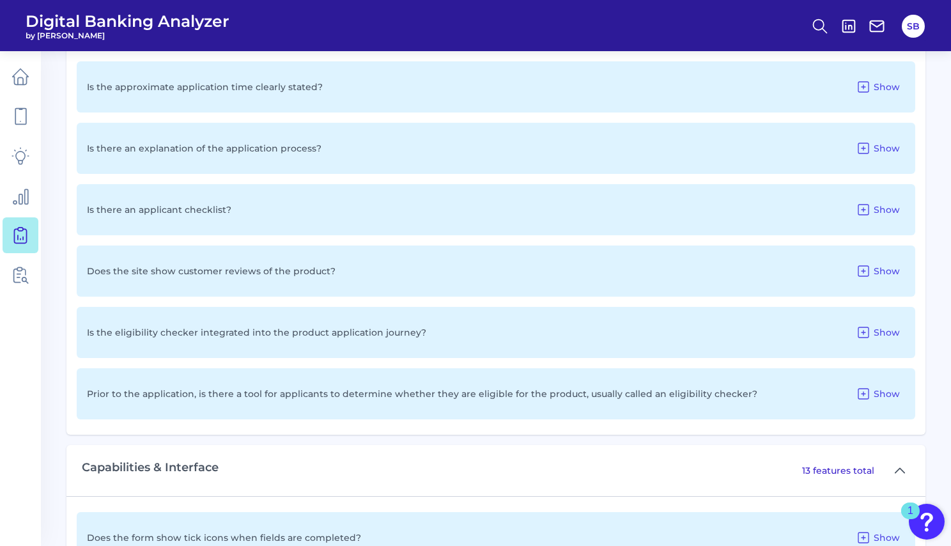
scroll to position [940, 0]
click at [885, 269] on span "Show" at bounding box center [887, 270] width 26 height 12
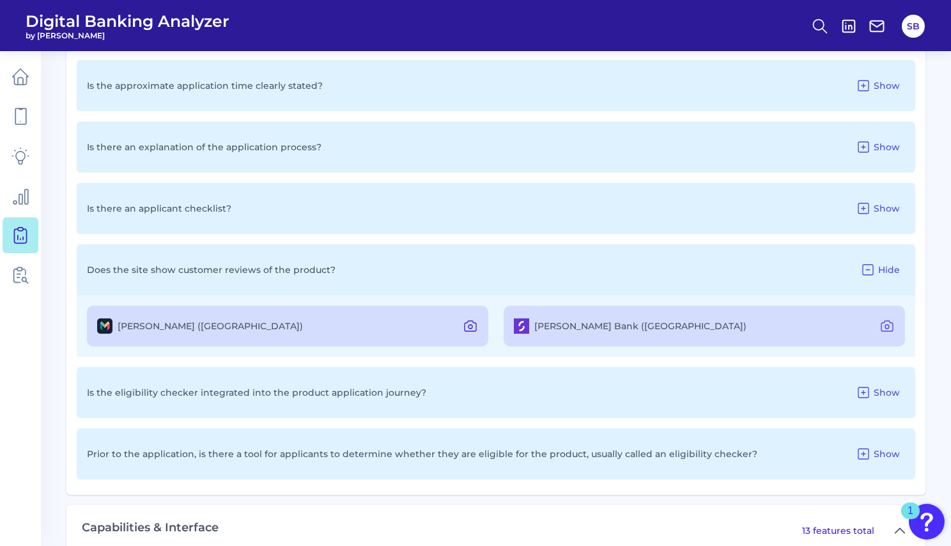
click at [470, 325] on icon at bounding box center [470, 327] width 4 height 4
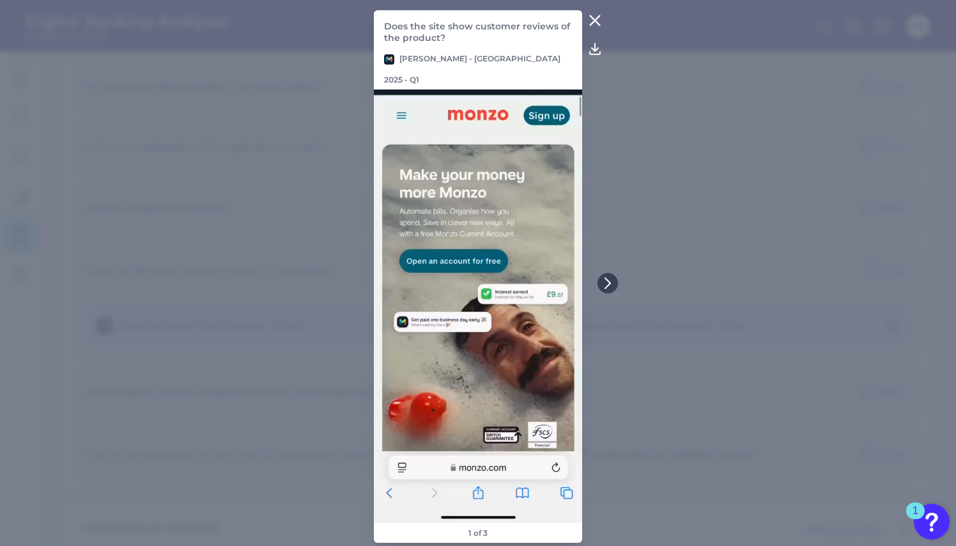
click at [599, 27] on icon at bounding box center [594, 20] width 15 height 15
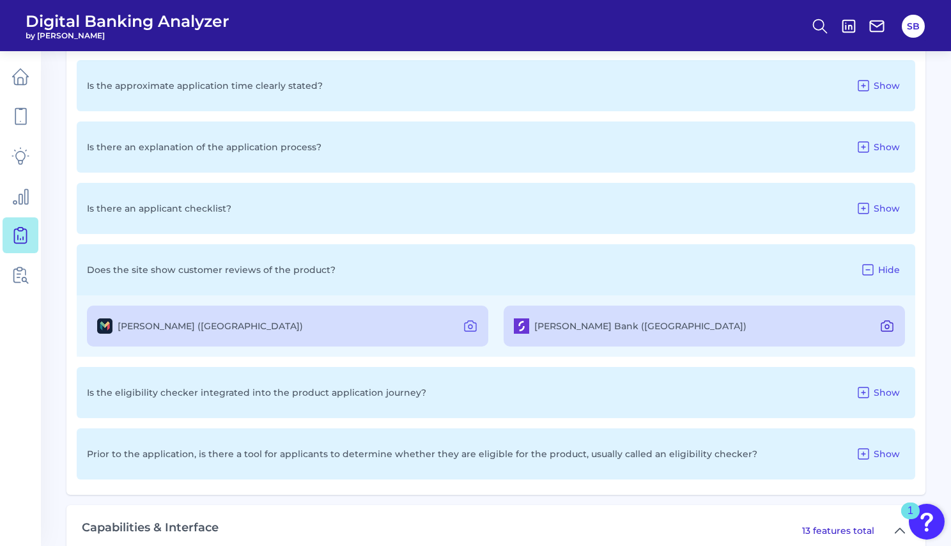
click at [889, 326] on icon at bounding box center [887, 327] width 4 height 4
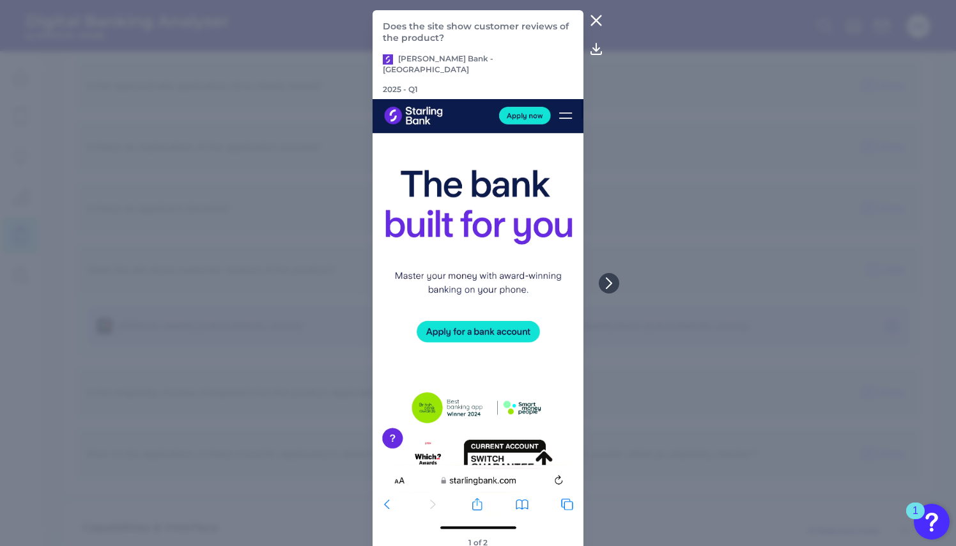
click at [594, 27] on icon at bounding box center [596, 20] width 15 height 15
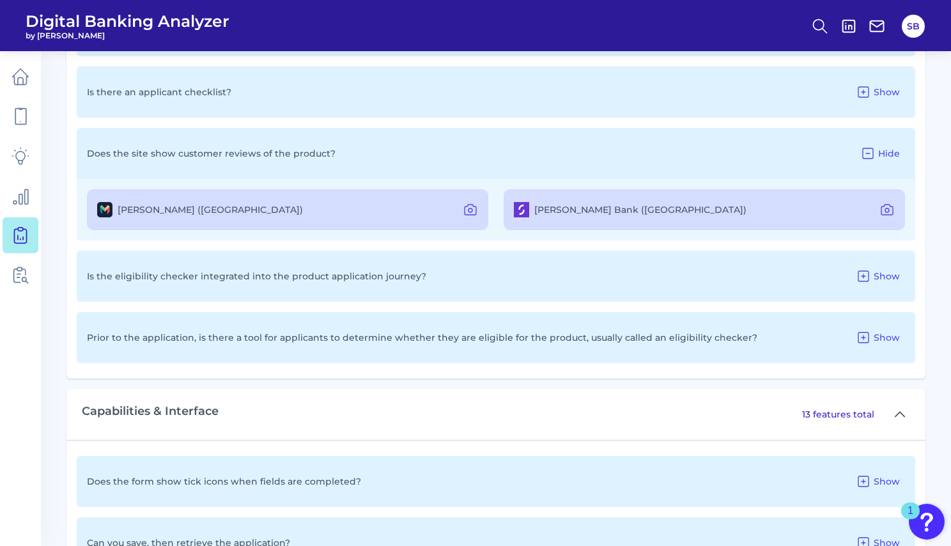
scroll to position [1060, 0]
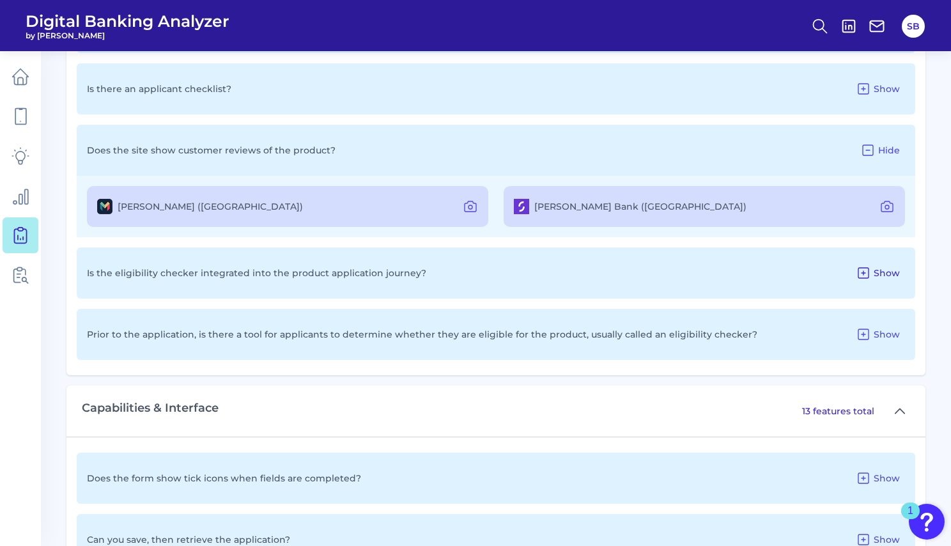
click at [876, 276] on span "Show" at bounding box center [887, 273] width 26 height 12
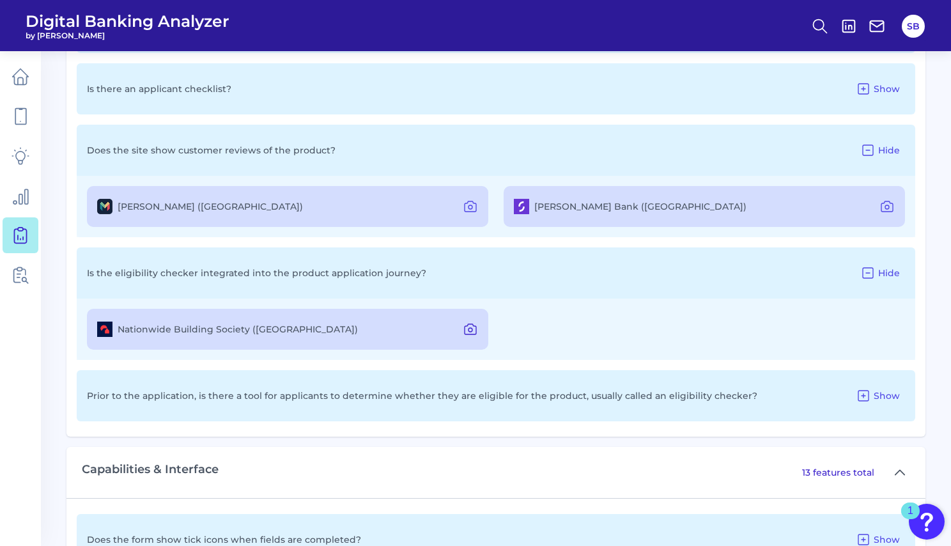
click at [467, 323] on icon at bounding box center [470, 328] width 15 height 15
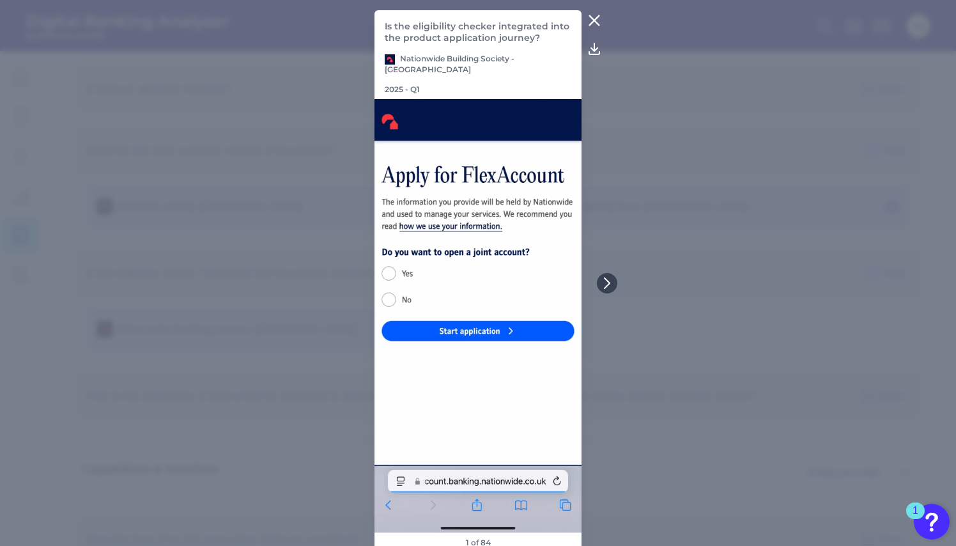
click at [597, 19] on icon at bounding box center [594, 20] width 15 height 15
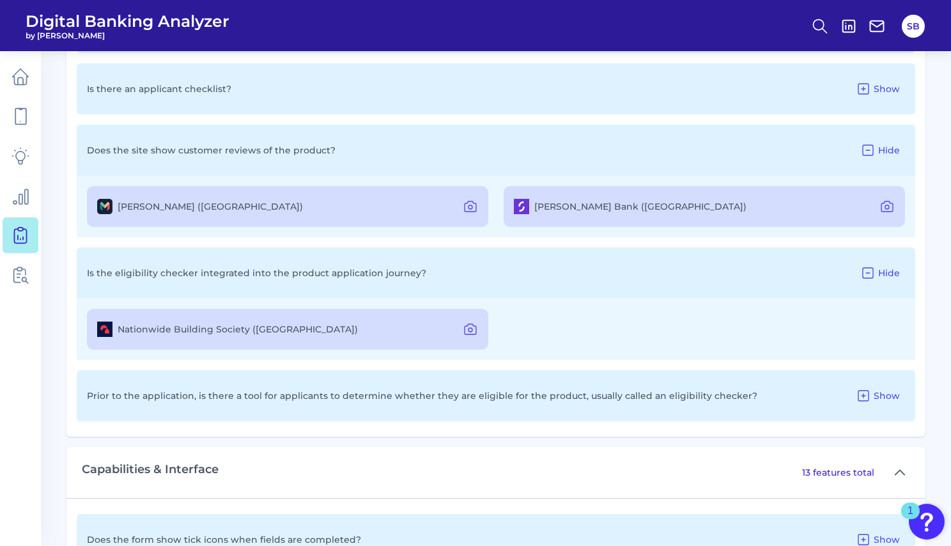
click at [407, 396] on p "Prior to the application, is there a tool for applicants to determine whether t…" at bounding box center [422, 396] width 670 height 12
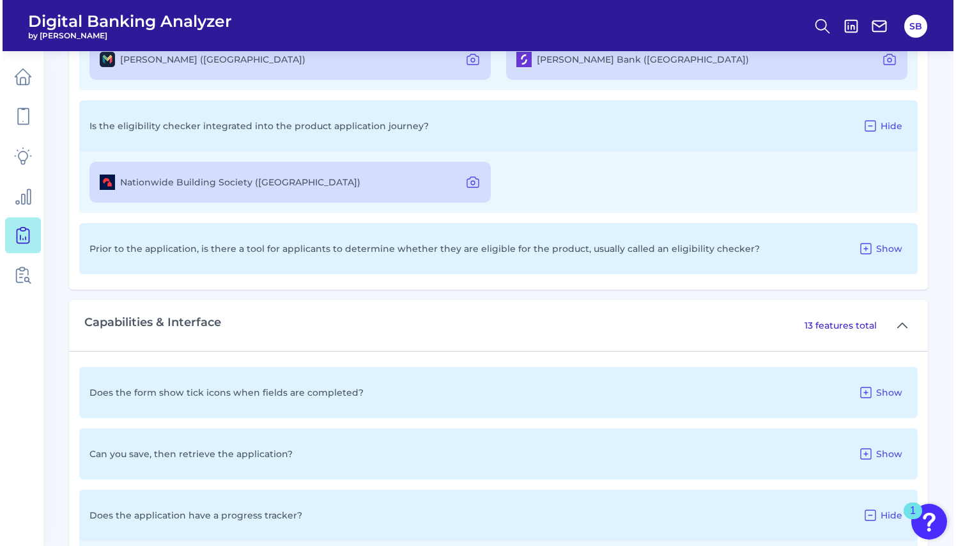
scroll to position [1224, 0]
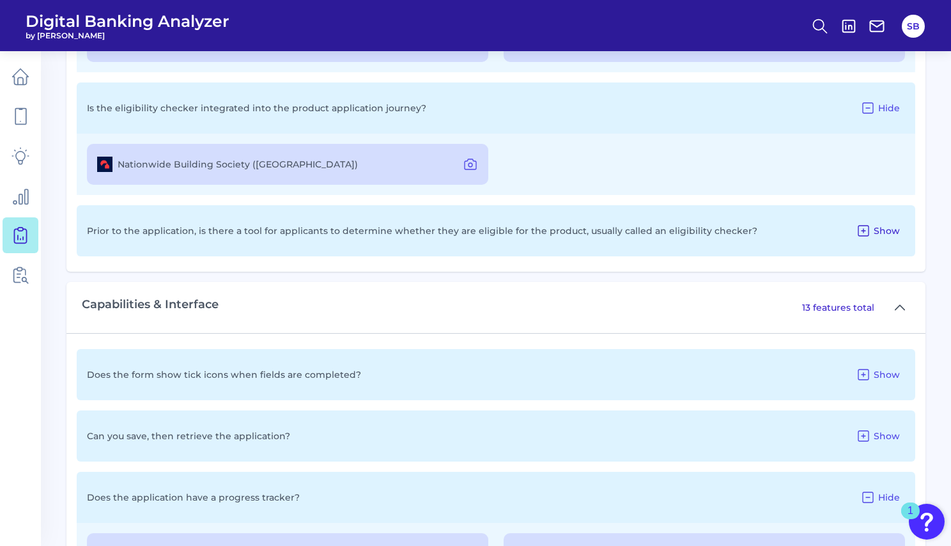
click at [868, 233] on icon at bounding box center [863, 231] width 10 height 10
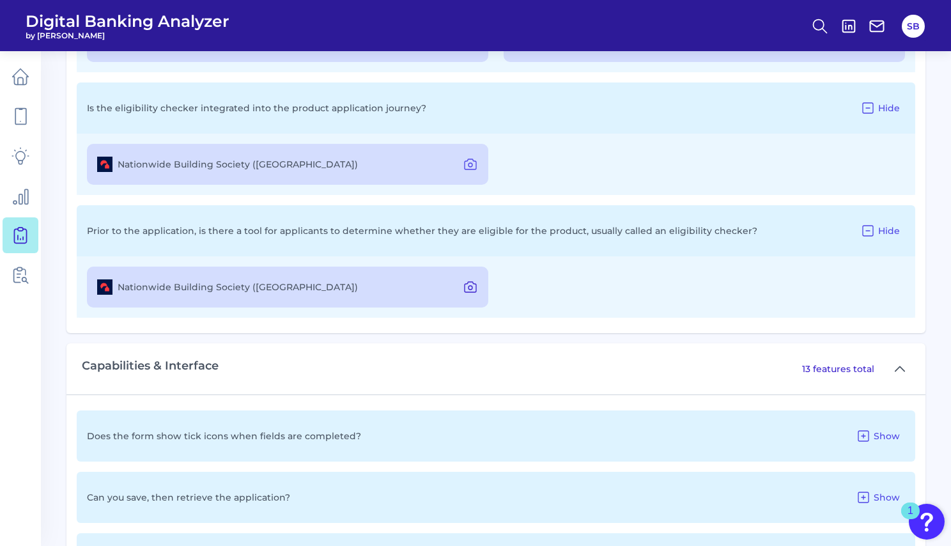
click at [470, 286] on icon at bounding box center [470, 288] width 4 height 4
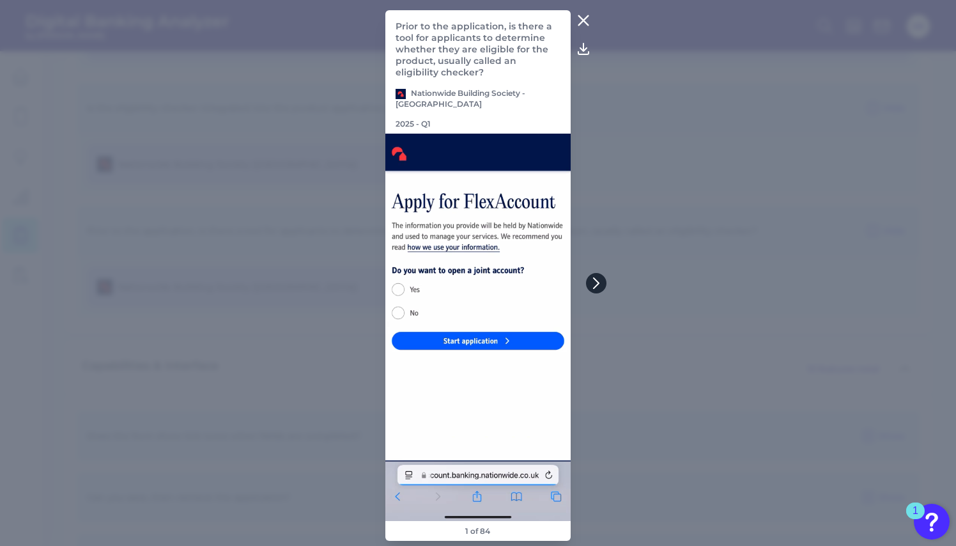
click at [599, 286] on icon at bounding box center [596, 283] width 12 height 12
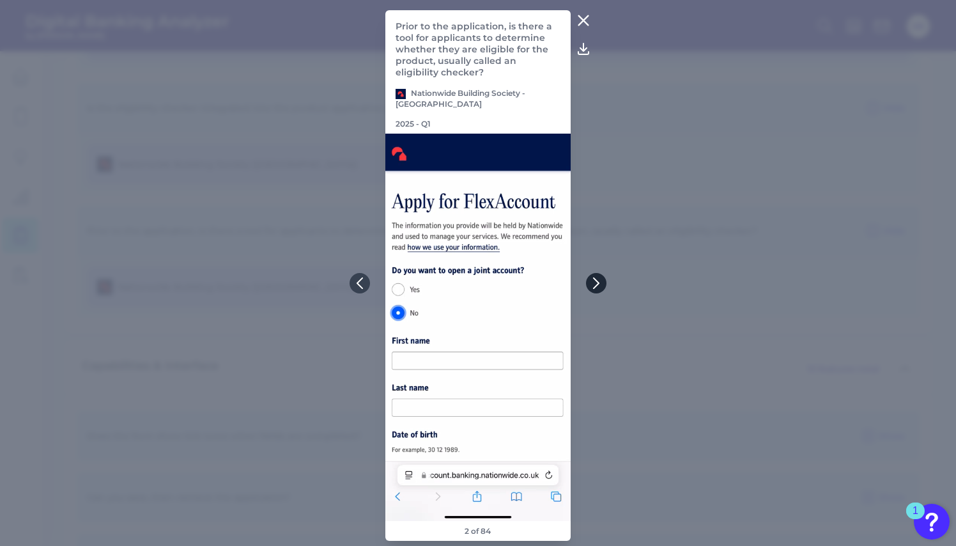
click at [599, 286] on icon at bounding box center [596, 283] width 12 height 12
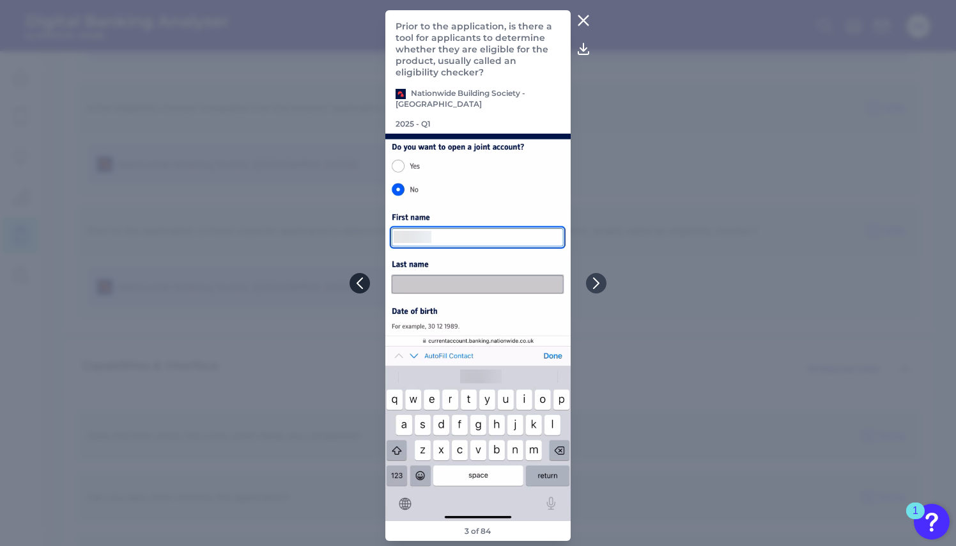
click at [355, 285] on icon at bounding box center [360, 283] width 12 height 12
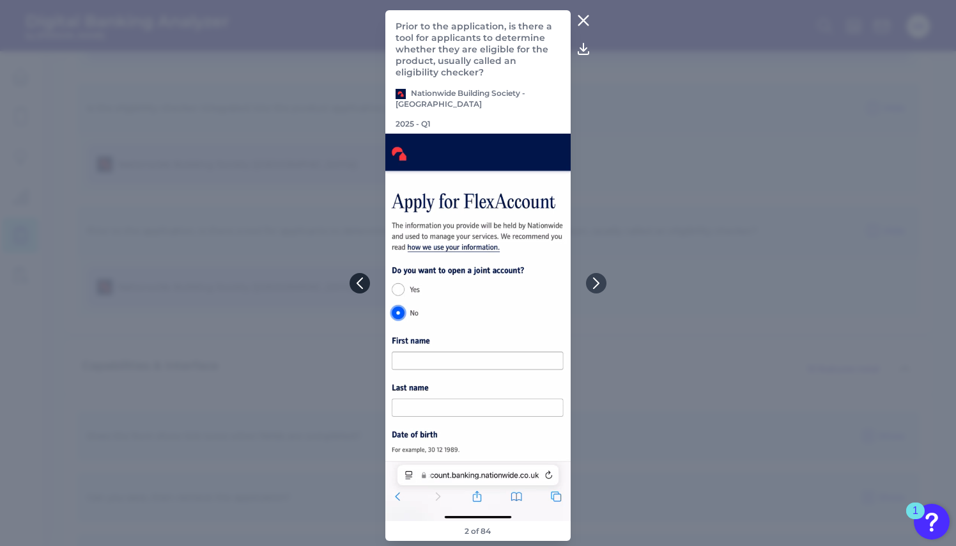
click at [355, 285] on icon at bounding box center [360, 283] width 12 height 12
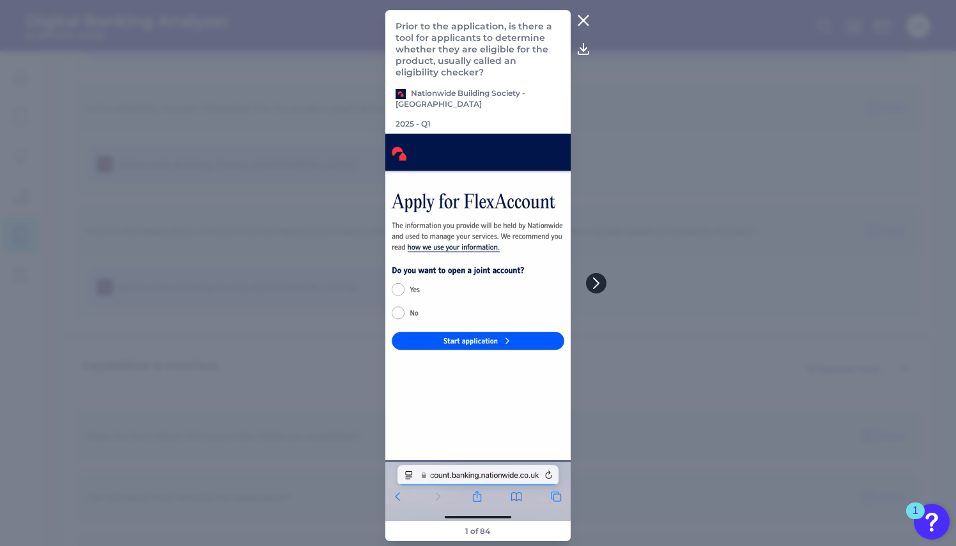
click at [597, 285] on icon at bounding box center [596, 283] width 5 height 10
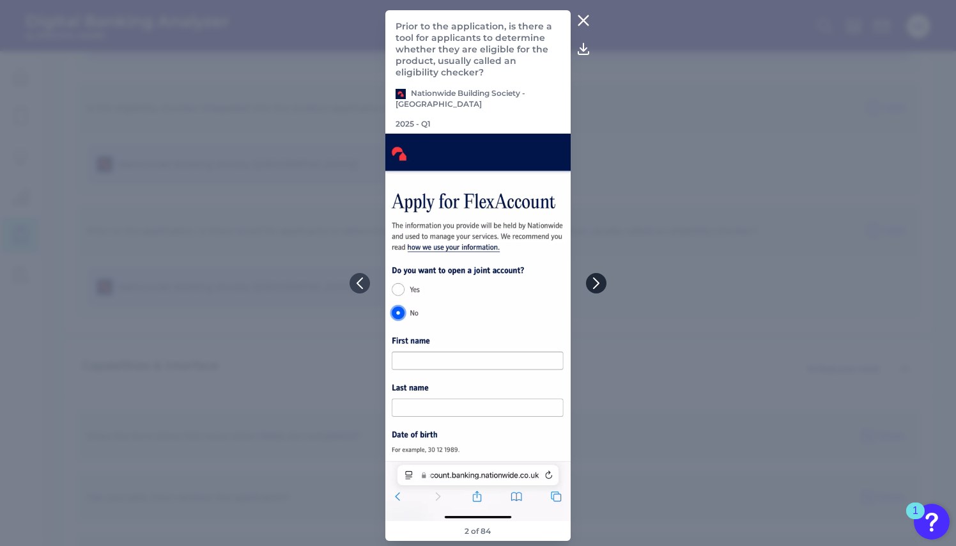
click at [597, 285] on icon at bounding box center [596, 283] width 5 height 10
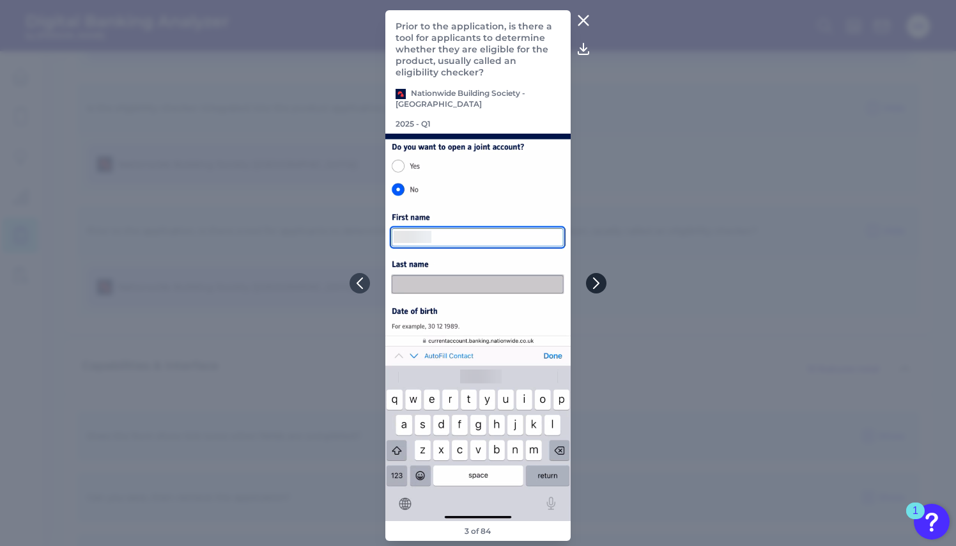
click at [597, 285] on icon at bounding box center [596, 283] width 5 height 10
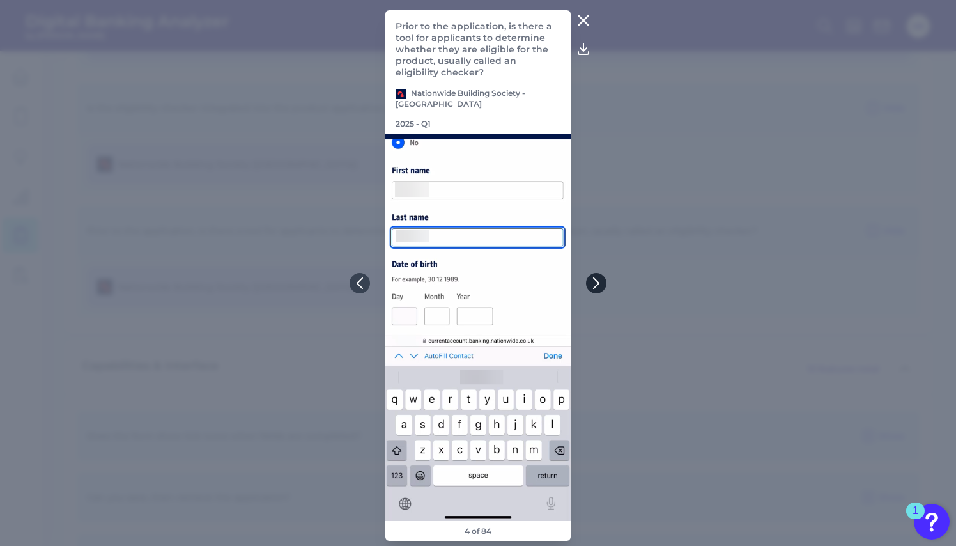
click at [597, 285] on icon at bounding box center [596, 283] width 5 height 10
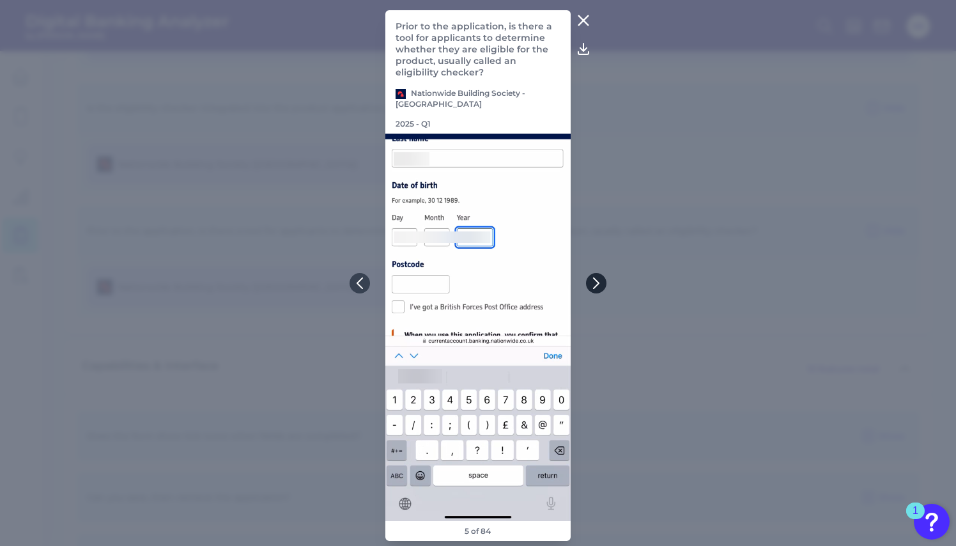
click at [597, 285] on icon at bounding box center [596, 283] width 5 height 10
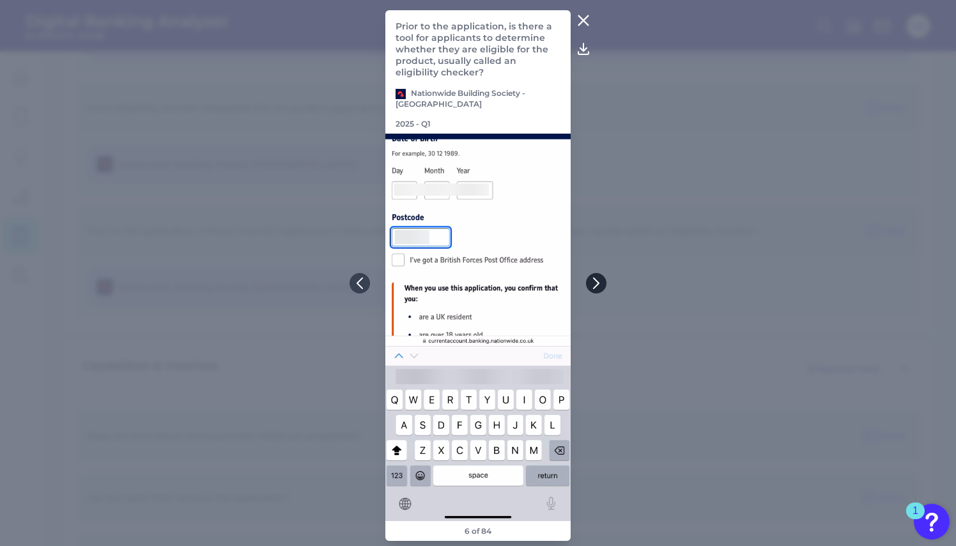
click at [597, 285] on icon at bounding box center [596, 283] width 5 height 10
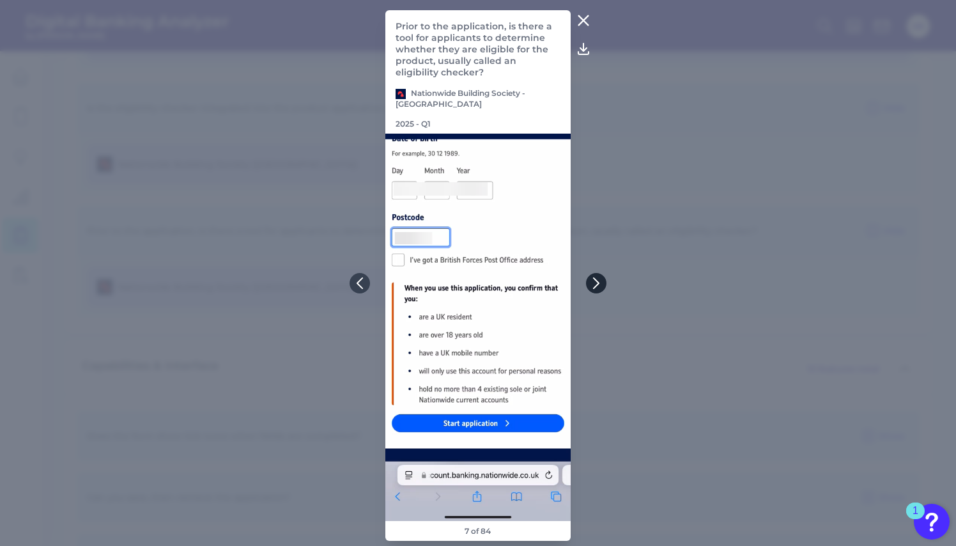
click at [597, 285] on icon at bounding box center [596, 283] width 5 height 10
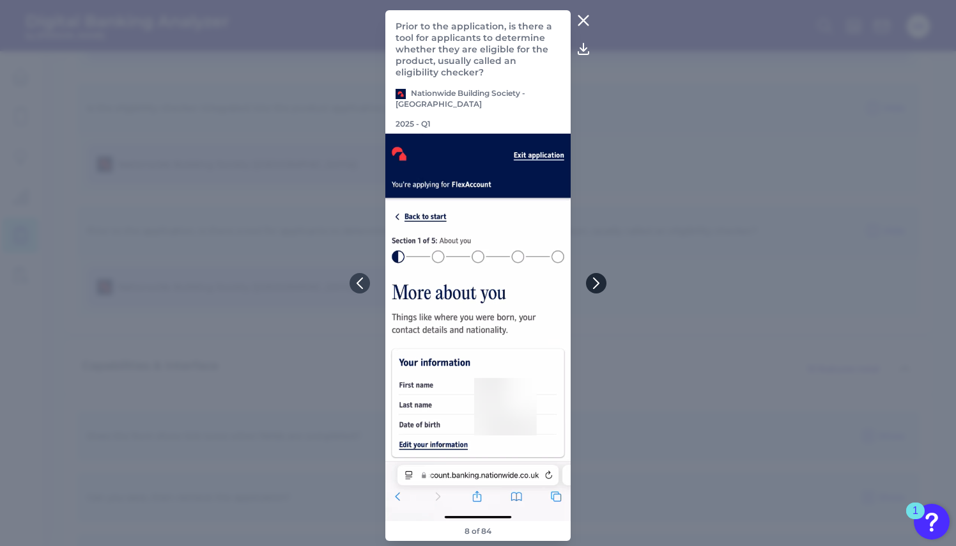
click at [597, 285] on icon at bounding box center [596, 283] width 5 height 10
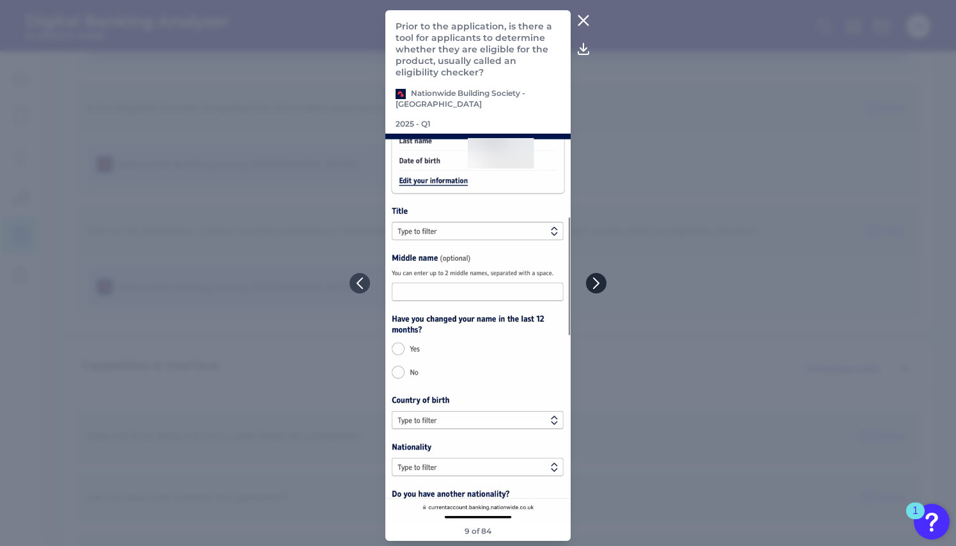
click at [597, 285] on icon at bounding box center [596, 283] width 5 height 10
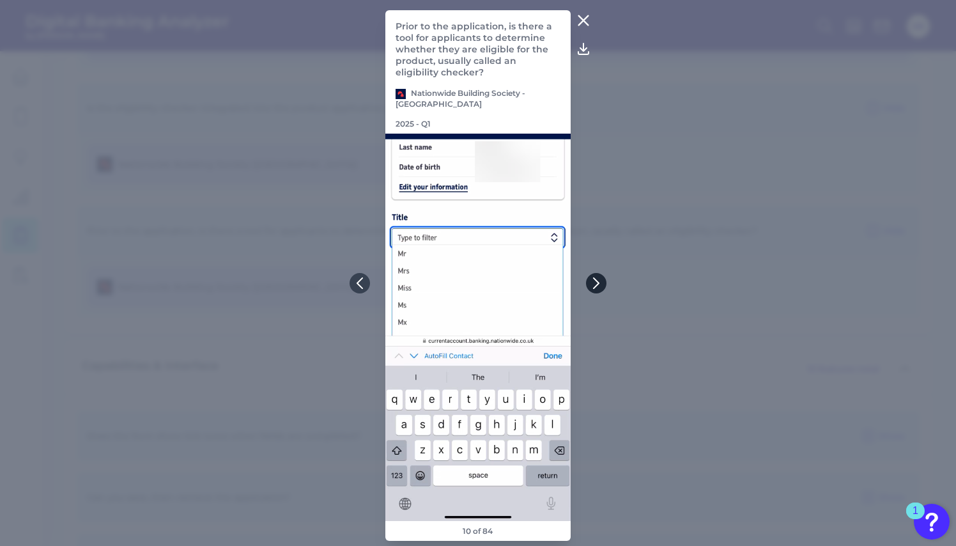
click at [597, 285] on icon at bounding box center [596, 283] width 5 height 10
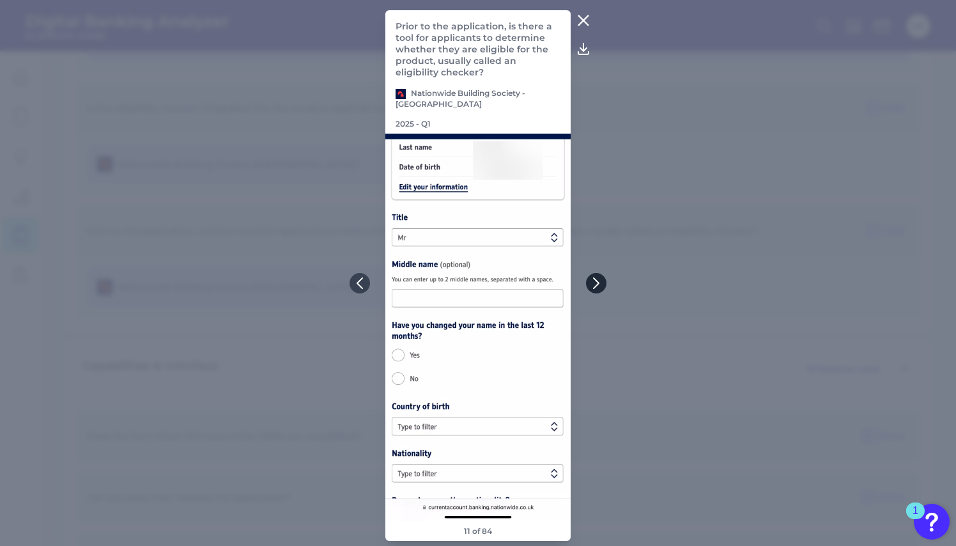
click at [597, 285] on icon at bounding box center [596, 283] width 5 height 10
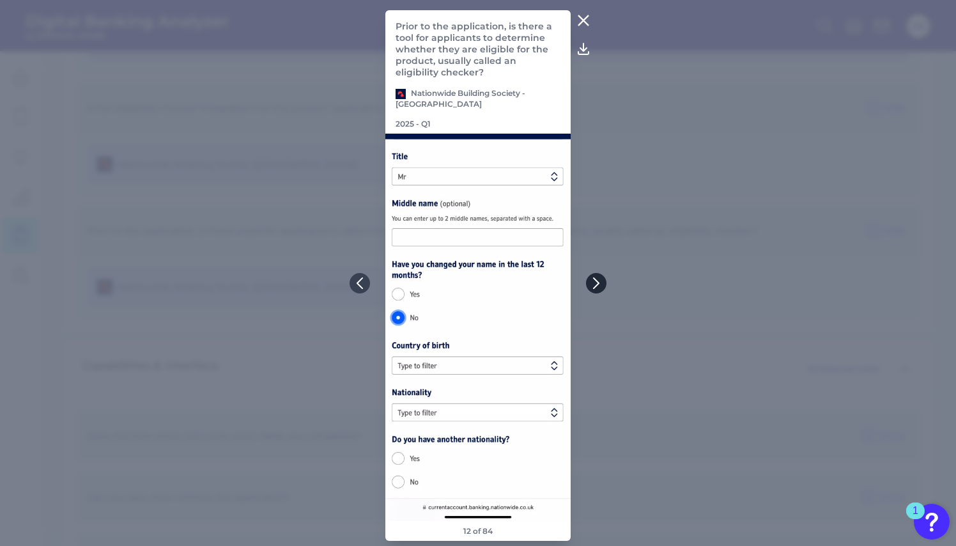
click at [597, 285] on icon at bounding box center [596, 283] width 5 height 10
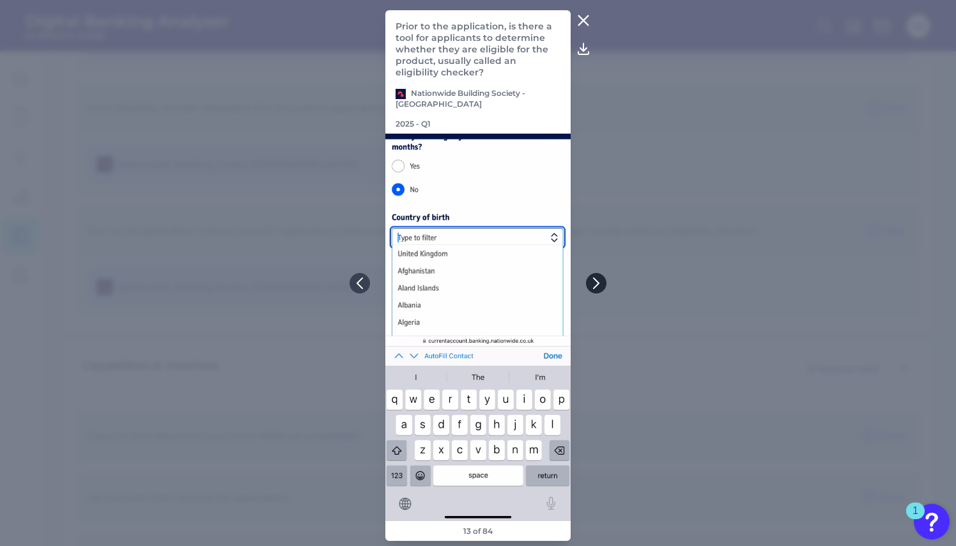
click at [597, 285] on icon at bounding box center [596, 283] width 5 height 10
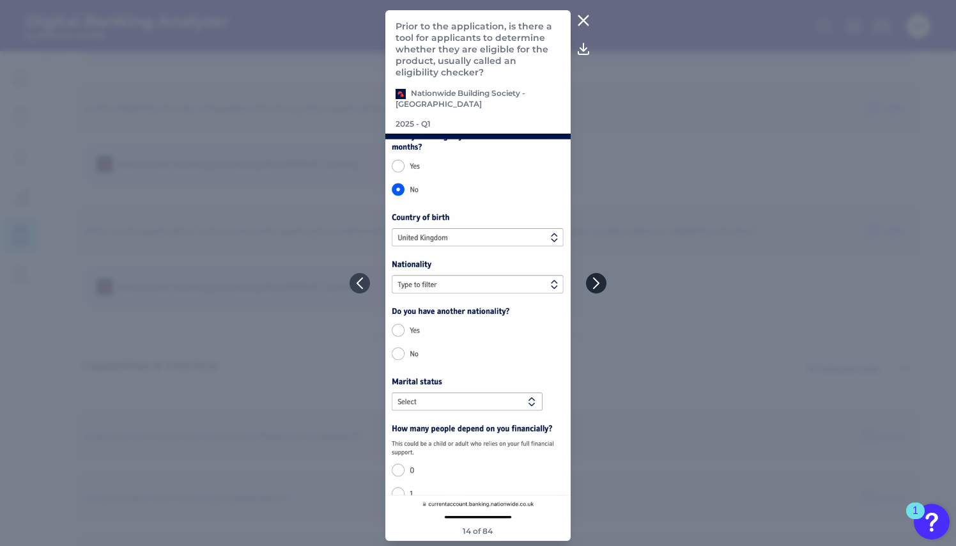
click at [597, 285] on icon at bounding box center [596, 283] width 5 height 10
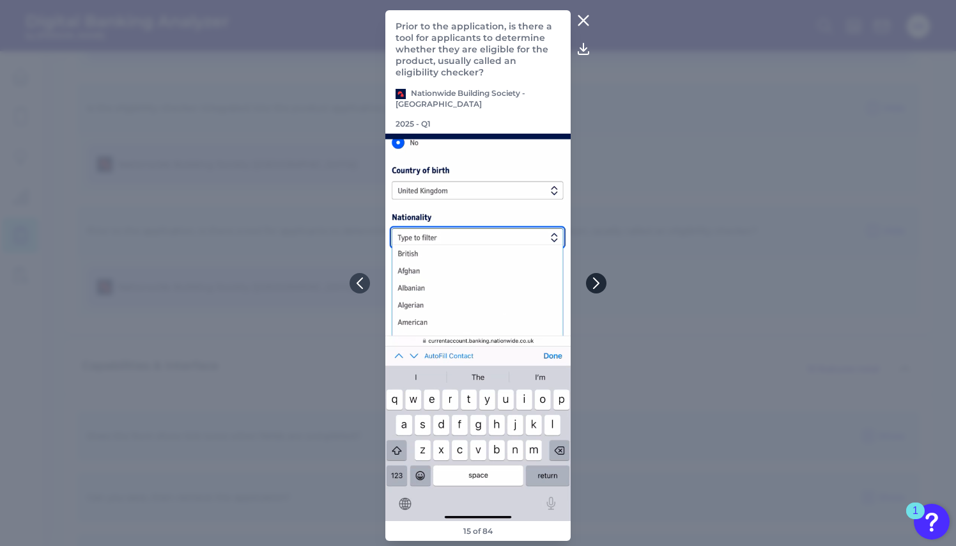
click at [597, 285] on icon at bounding box center [596, 283] width 5 height 10
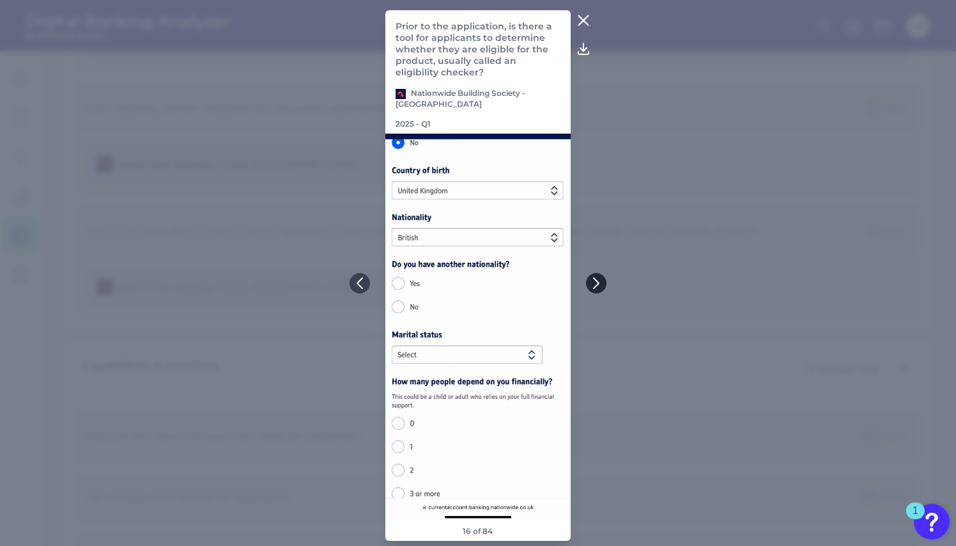
click at [597, 285] on icon at bounding box center [596, 283] width 5 height 10
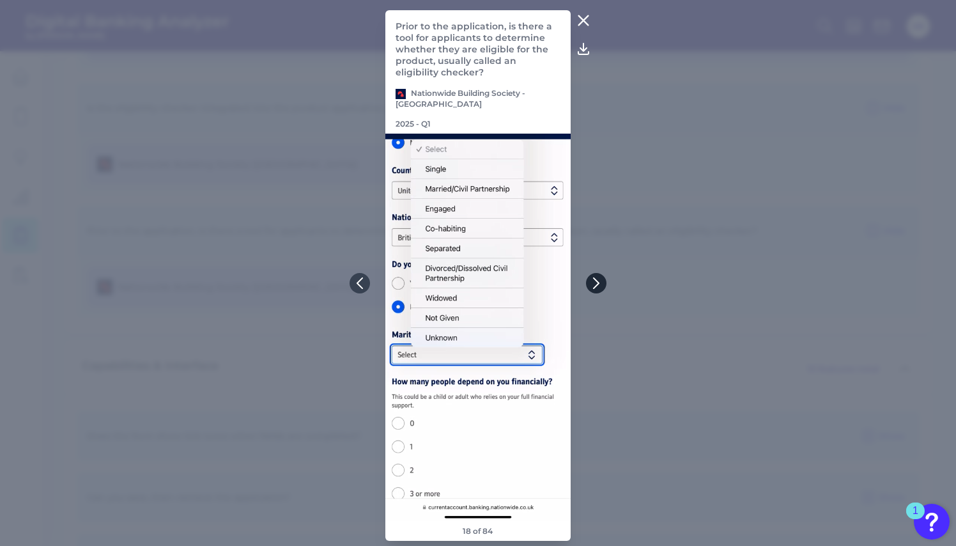
click at [597, 285] on icon at bounding box center [596, 283] width 5 height 10
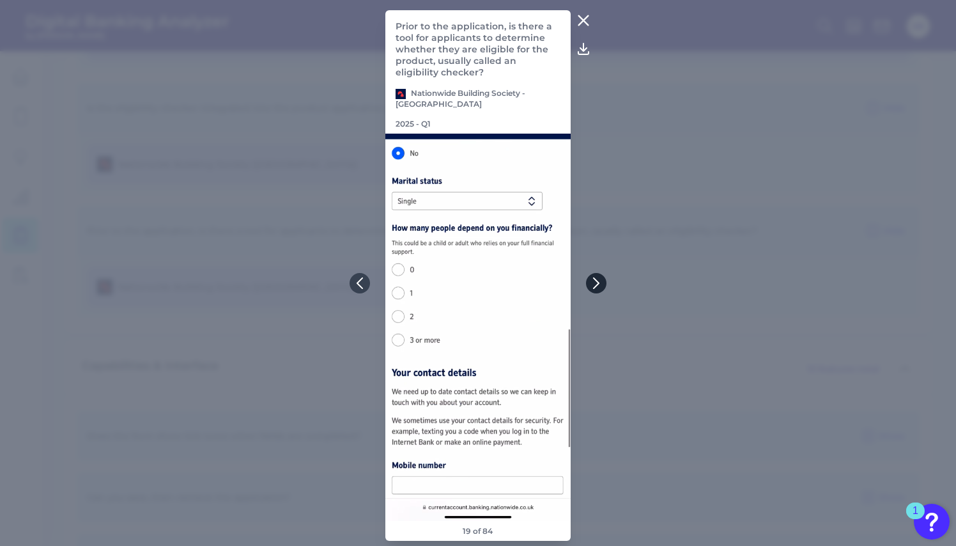
click at [597, 285] on icon at bounding box center [596, 283] width 5 height 10
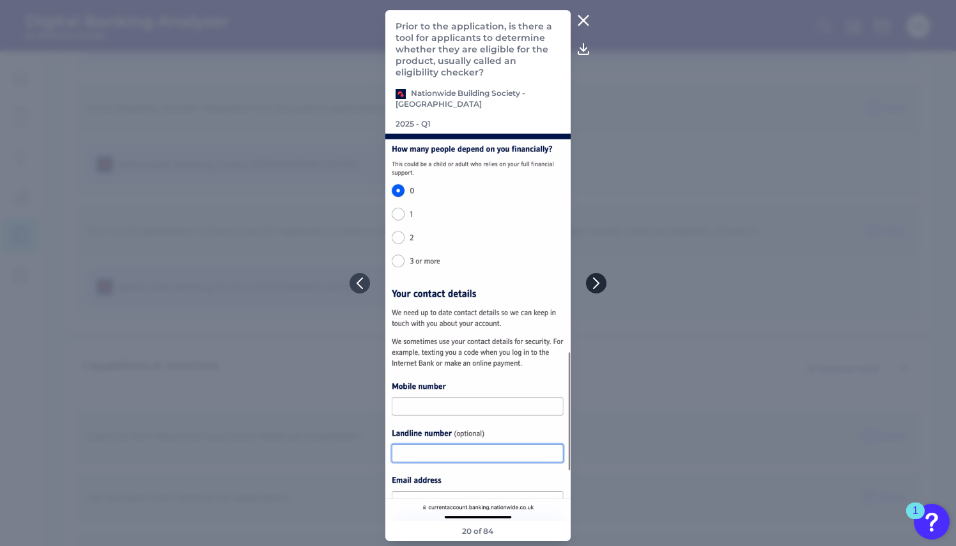
click at [597, 285] on icon at bounding box center [596, 283] width 5 height 10
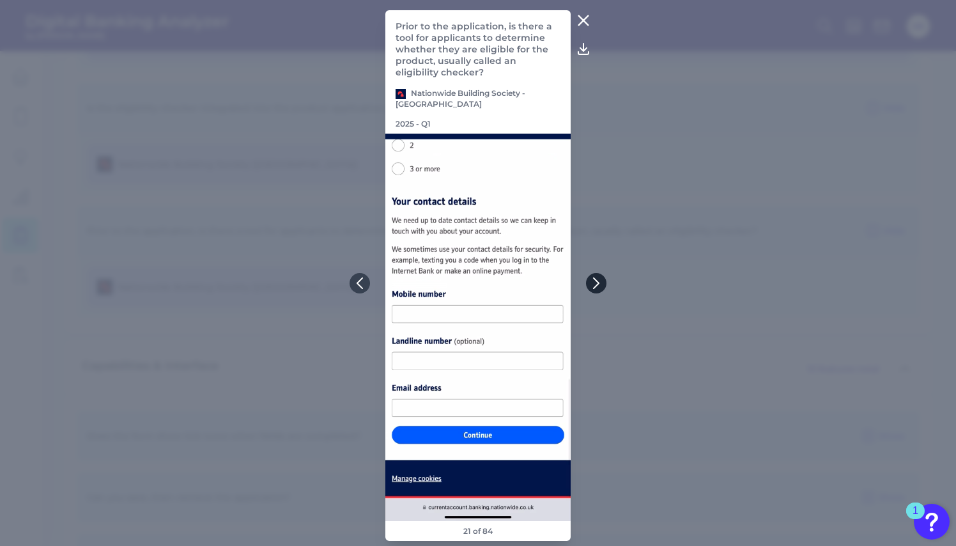
click at [597, 285] on icon at bounding box center [596, 283] width 5 height 10
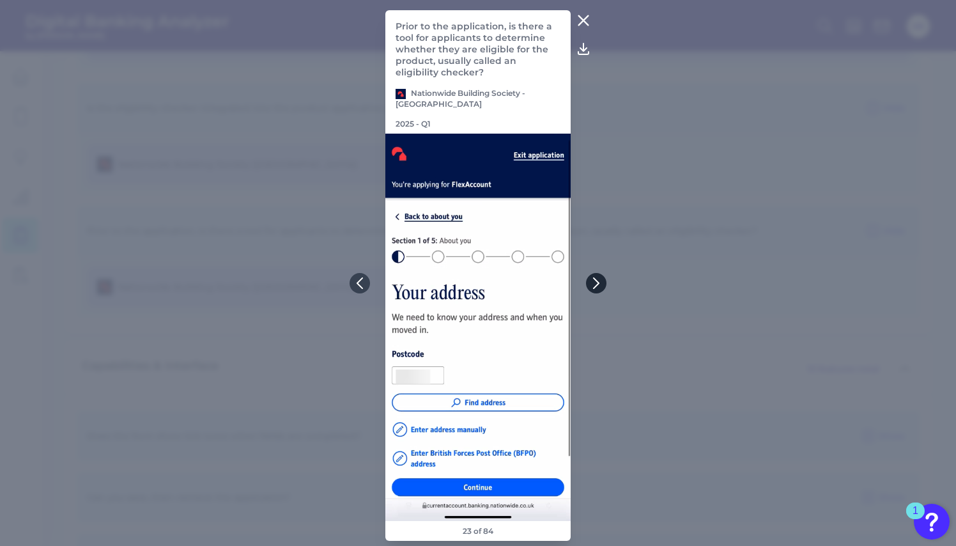
click at [597, 285] on icon at bounding box center [596, 283] width 5 height 10
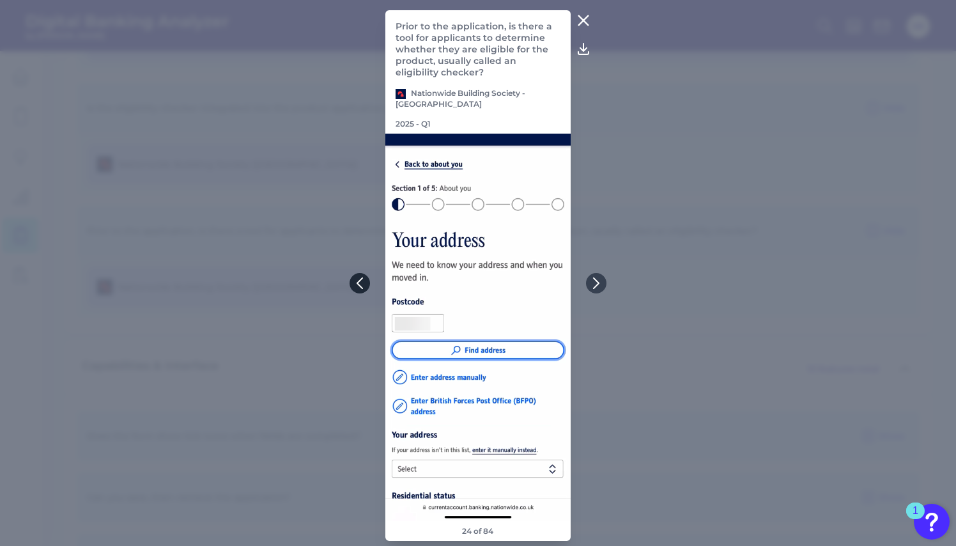
click at [362, 284] on icon at bounding box center [360, 283] width 12 height 12
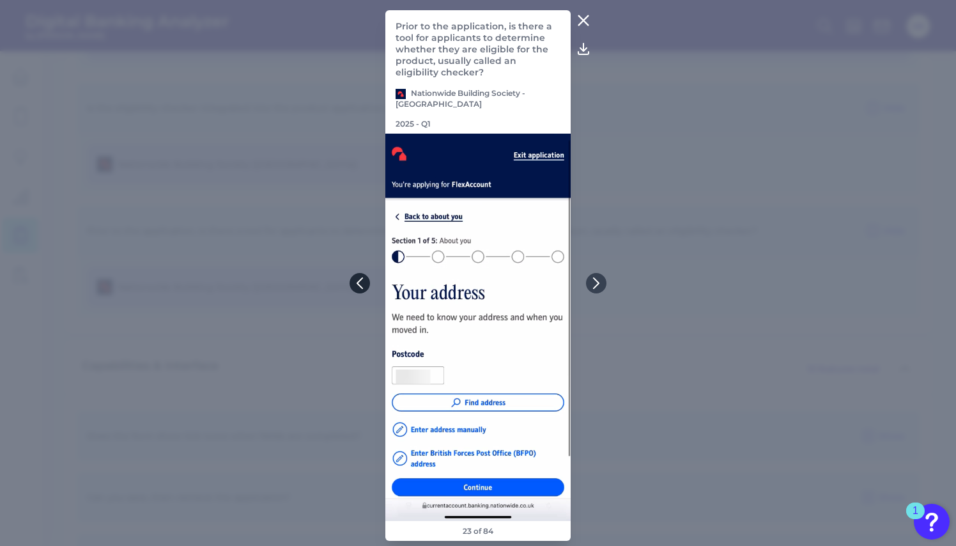
click at [362, 282] on icon at bounding box center [360, 283] width 12 height 12
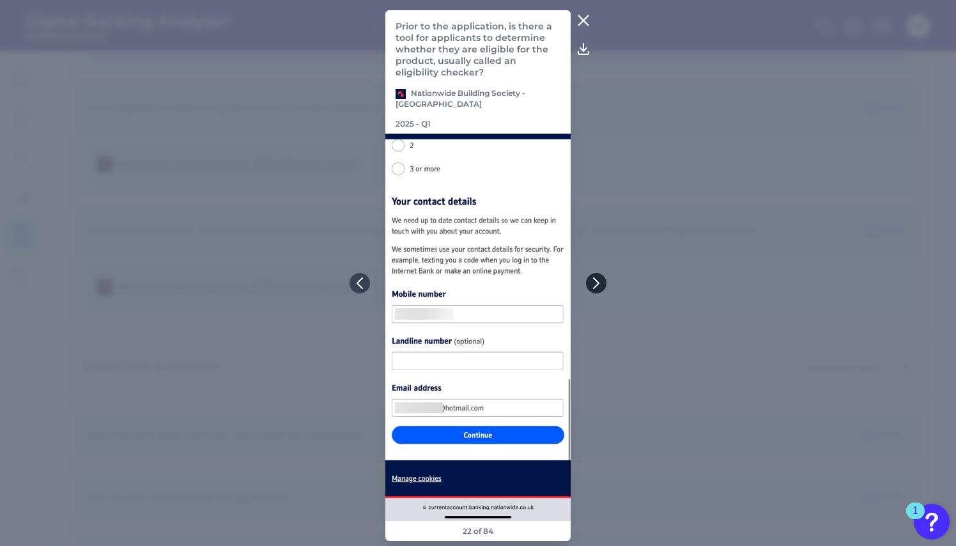
click at [596, 282] on icon at bounding box center [596, 283] width 12 height 12
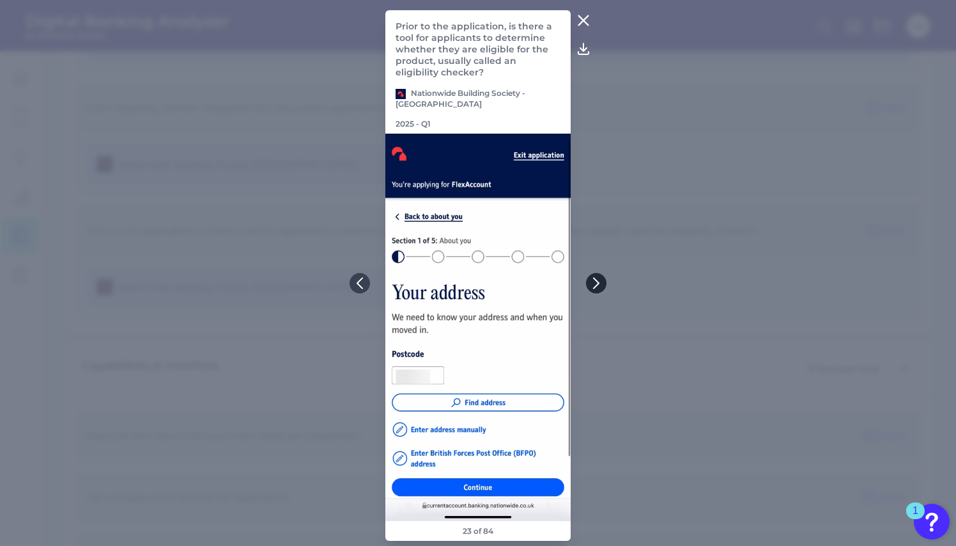
click at [596, 282] on icon at bounding box center [596, 283] width 12 height 12
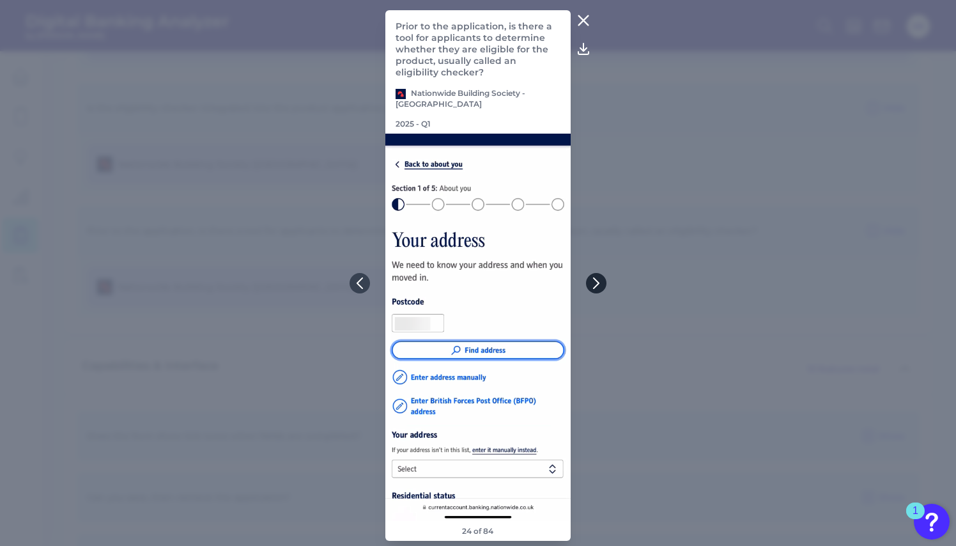
click at [596, 282] on icon at bounding box center [596, 283] width 12 height 12
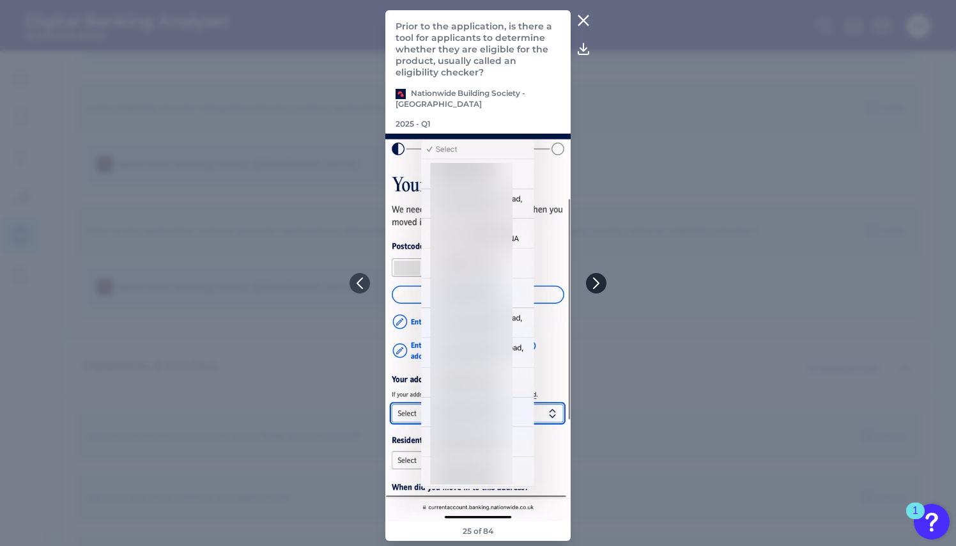
click at [597, 281] on icon at bounding box center [596, 283] width 5 height 10
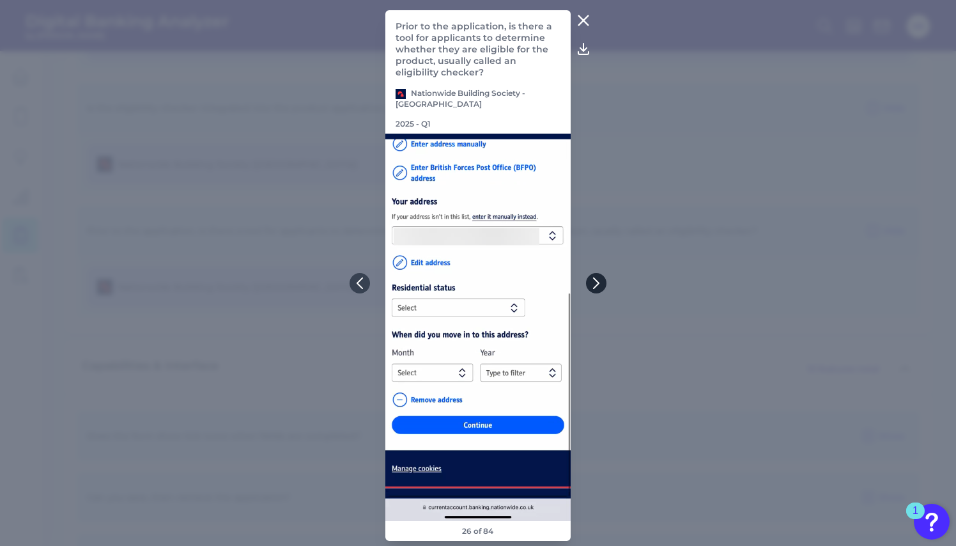
click at [597, 281] on icon at bounding box center [596, 283] width 5 height 10
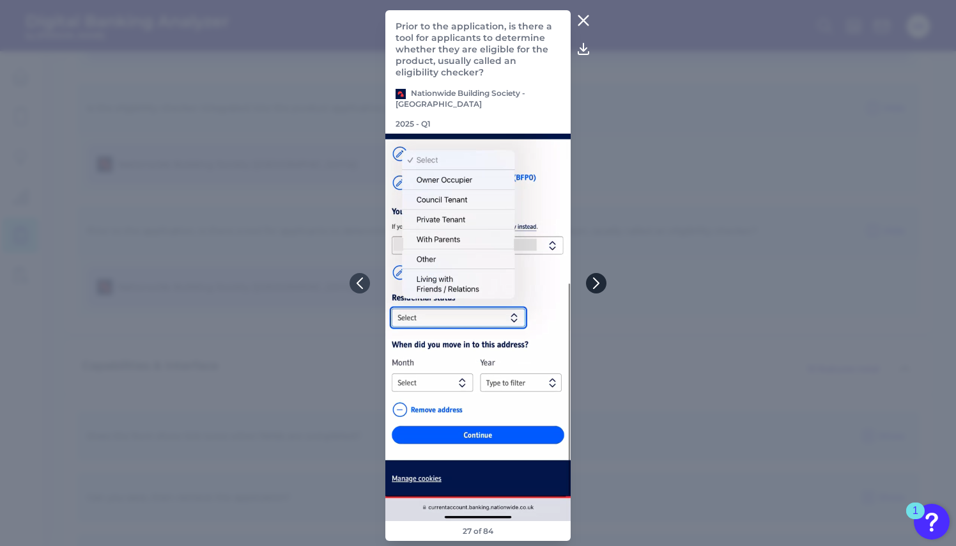
click at [597, 281] on icon at bounding box center [596, 283] width 5 height 10
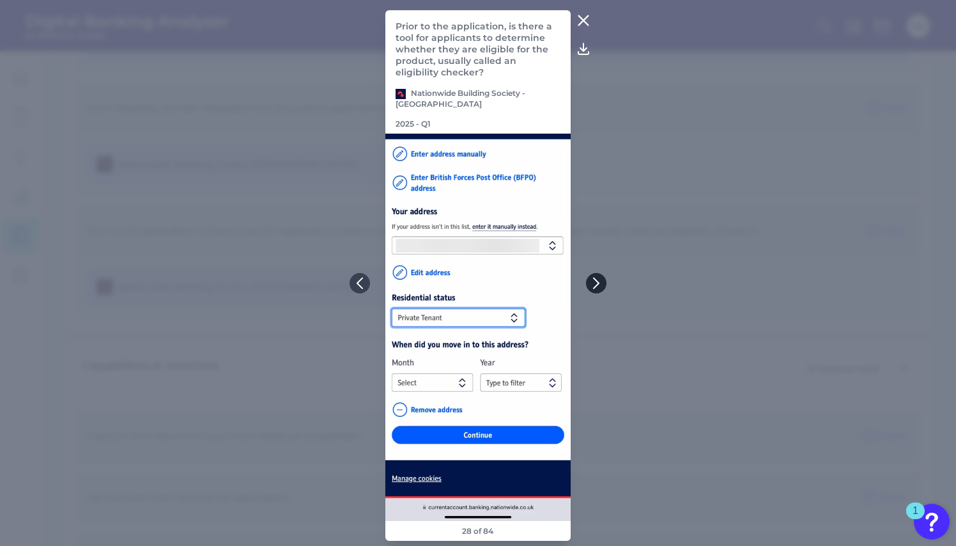
click at [597, 281] on icon at bounding box center [596, 283] width 5 height 10
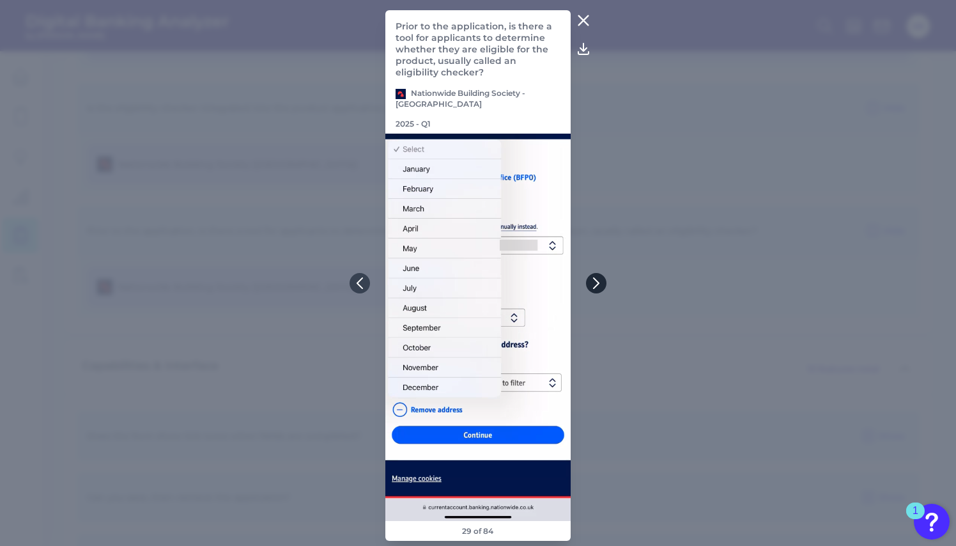
click at [597, 281] on icon at bounding box center [596, 283] width 5 height 10
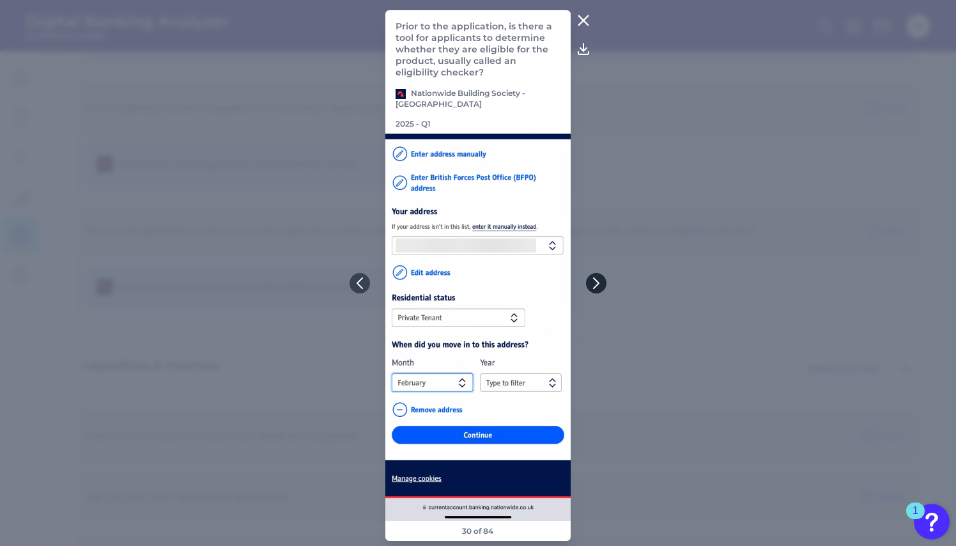
click at [597, 281] on icon at bounding box center [596, 283] width 5 height 10
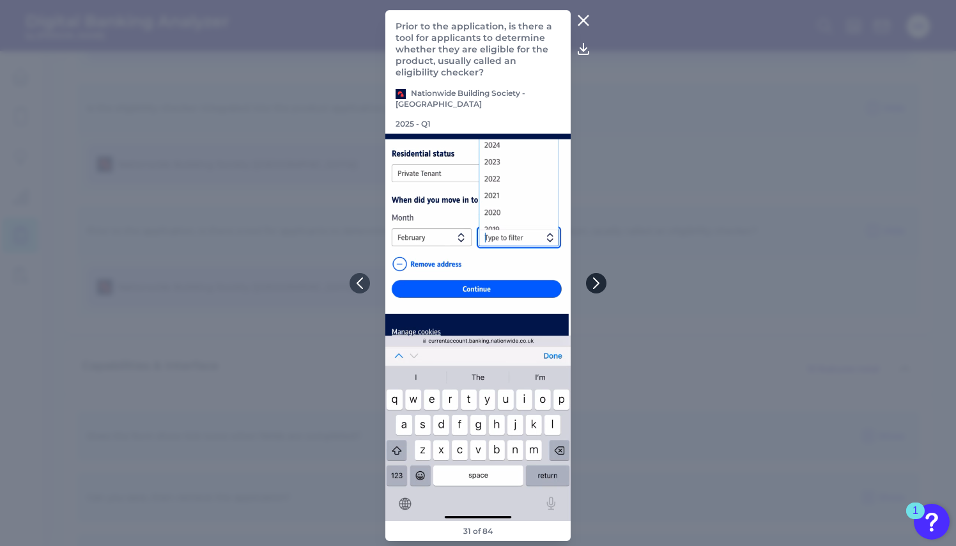
click at [597, 281] on icon at bounding box center [596, 283] width 5 height 10
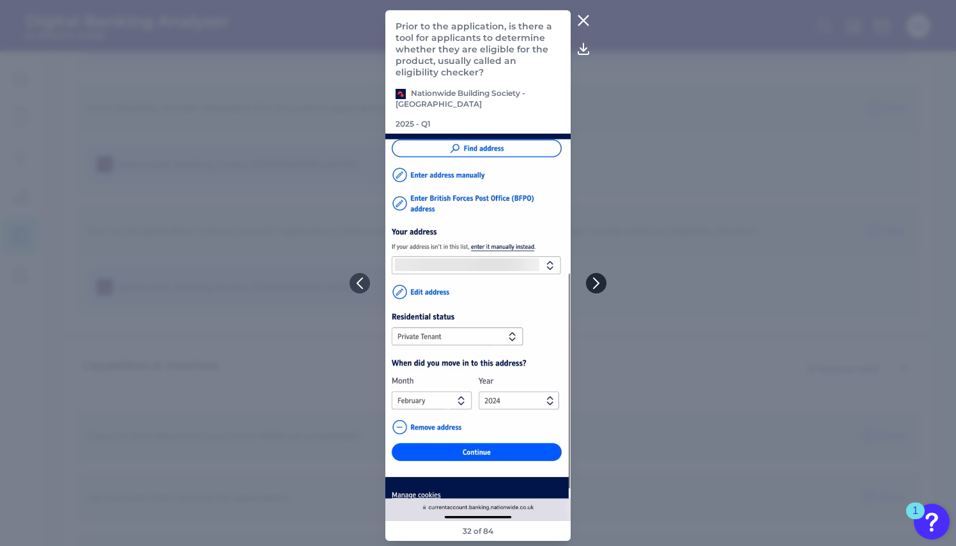
click at [597, 281] on icon at bounding box center [596, 283] width 5 height 10
